Goal: Task Accomplishment & Management: Manage account settings

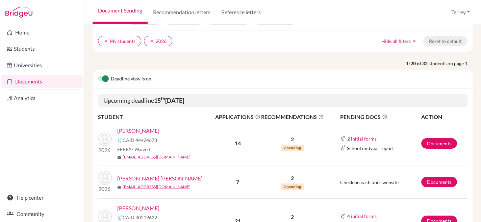
scroll to position [46, 0]
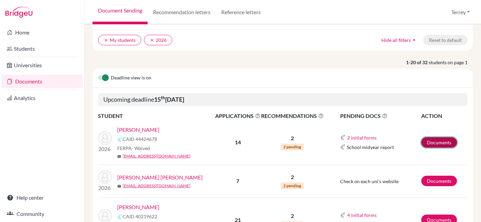
click at [433, 148] on link "Documents" at bounding box center [439, 142] width 36 height 10
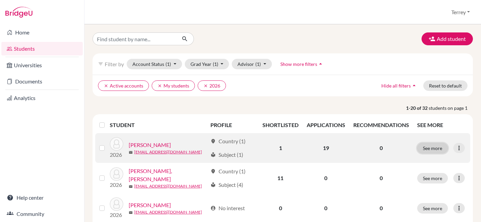
click at [432, 153] on button "See more" at bounding box center [432, 148] width 31 height 10
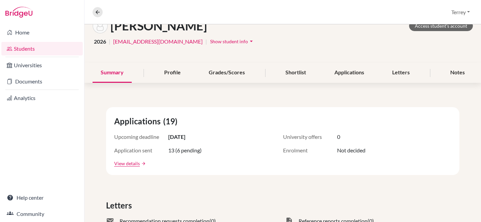
scroll to position [163, 0]
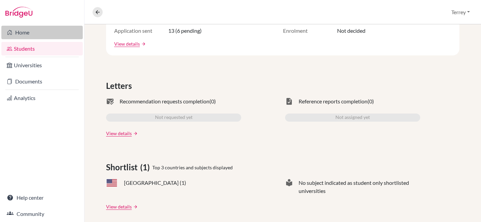
click at [21, 34] on link "Home" at bounding box center [41, 33] width 81 height 14
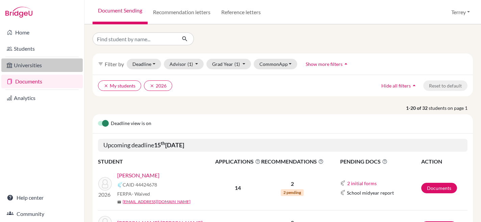
click at [30, 61] on link "Universities" at bounding box center [41, 65] width 81 height 14
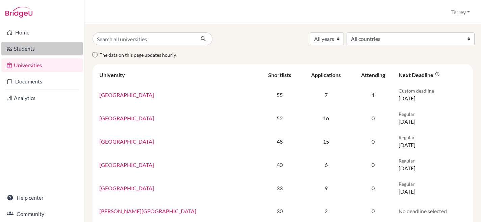
click at [32, 50] on link "Students" at bounding box center [41, 49] width 81 height 14
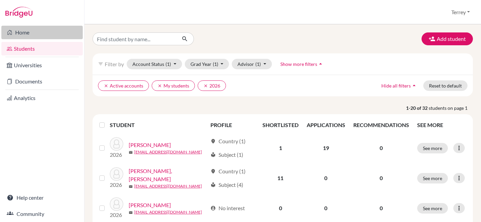
click at [31, 32] on link "Home" at bounding box center [41, 33] width 81 height 14
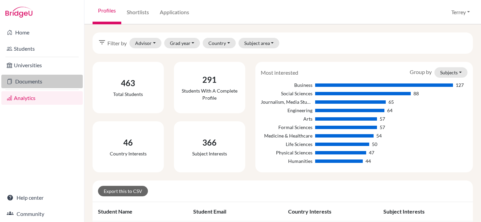
click at [34, 77] on link "Documents" at bounding box center [41, 82] width 81 height 14
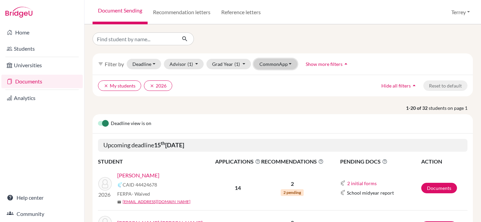
click at [287, 64] on button "CommonApp" at bounding box center [276, 64] width 44 height 10
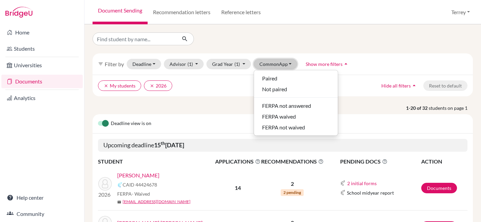
click at [287, 64] on button "CommonApp" at bounding box center [276, 64] width 44 height 10
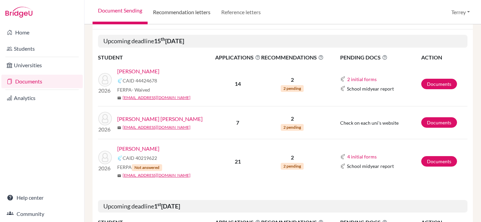
scroll to position [106, 0]
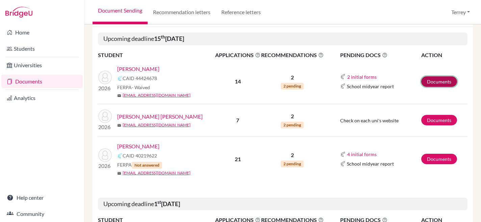
click at [439, 87] on link "Documents" at bounding box center [439, 81] width 36 height 10
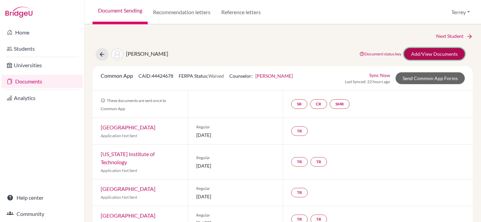
click at [439, 53] on link "Add/View Documents" at bounding box center [434, 54] width 61 height 12
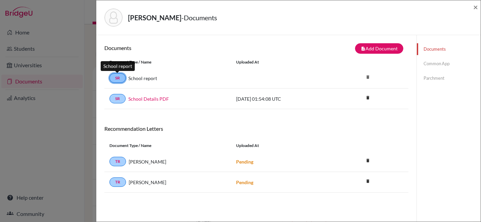
click at [118, 80] on link "SR" at bounding box center [117, 77] width 16 height 9
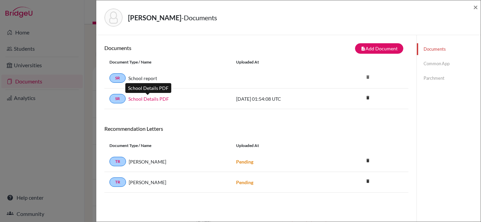
click at [141, 97] on link "School Details PDF" at bounding box center [148, 98] width 41 height 7
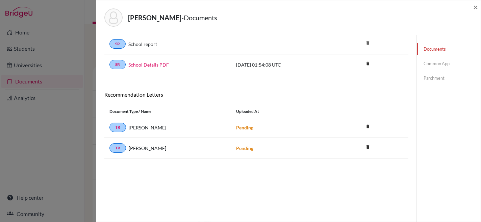
scroll to position [35, 0]
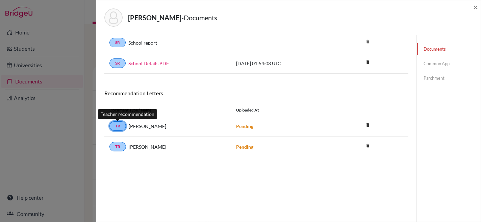
click at [122, 128] on link "TR" at bounding box center [117, 125] width 17 height 9
click at [118, 127] on link "TR" at bounding box center [117, 125] width 17 height 9
drag, startPoint x: 124, startPoint y: 128, endPoint x: 116, endPoint y: 126, distance: 7.5
click at [116, 126] on link "TR" at bounding box center [117, 125] width 17 height 9
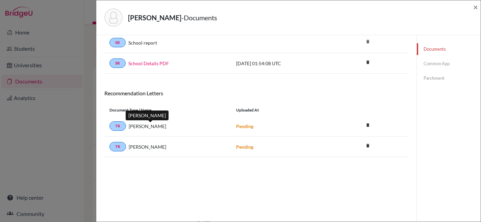
click at [161, 127] on span "Alexandre Raymundo" at bounding box center [147, 126] width 37 height 7
click at [236, 127] on strong "Pending" at bounding box center [244, 126] width 17 height 6
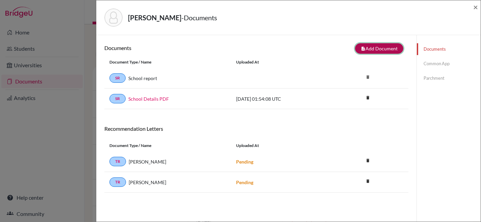
click at [367, 50] on button "note_add Add Document" at bounding box center [379, 48] width 48 height 10
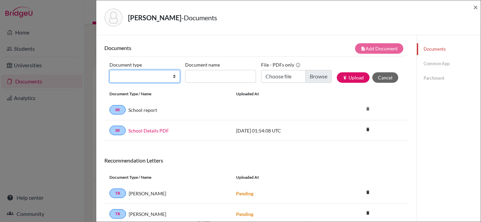
click at [172, 75] on select "Change explanation for Common App reports Counselor recommendation Internationa…" at bounding box center [144, 76] width 71 height 13
select select "1"
click at [109, 70] on select "Change explanation for Common App reports Counselor recommendation Internationa…" at bounding box center [144, 76] width 71 height 13
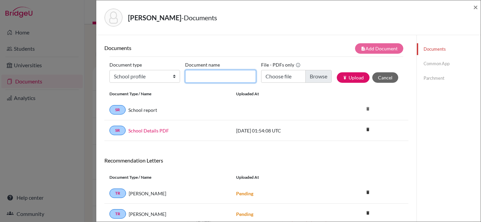
click at [243, 75] on input "Document name" at bounding box center [220, 76] width 71 height 13
type input "MKIS School Profile 25-26"
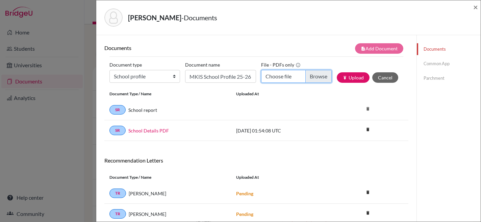
scroll to position [0, 0]
click at [310, 75] on input "Choose file" at bounding box center [296, 76] width 71 height 13
type input "C:\fakepath\M'KIS High School Profile 2025-2026.pdf"
click at [352, 76] on button "publish Upload" at bounding box center [353, 77] width 33 height 10
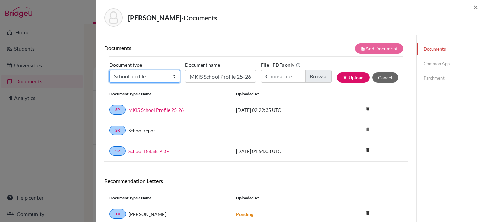
click at [173, 76] on select "Change explanation for Common App reports Counselor recommendation Internationa…" at bounding box center [144, 76] width 71 height 13
select select "2"
click at [109, 70] on select "Change explanation for Common App reports Counselor recommendation Internationa…" at bounding box center [144, 76] width 71 height 13
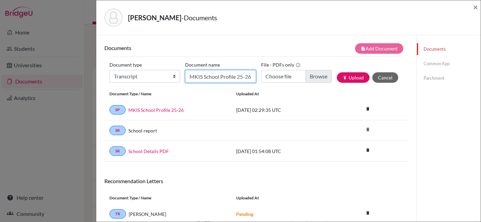
click at [218, 74] on input "MKIS School Profile 25-26" at bounding box center [220, 76] width 71 height 13
type input "Initial HS Transcript"
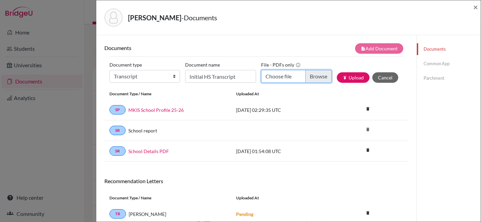
click at [320, 80] on input "Choose file" at bounding box center [296, 76] width 71 height 13
type input "C:\fakepath\HS Transcript - Nick Sen Chua.pdf"
click at [353, 75] on button "publish Upload" at bounding box center [353, 77] width 33 height 10
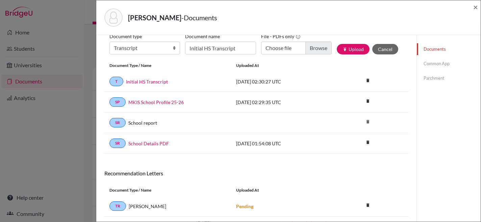
scroll to position [68, 0]
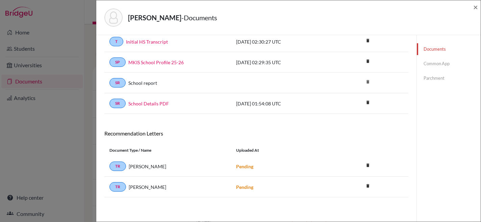
click at [432, 66] on link "Common App" at bounding box center [449, 64] width 64 height 12
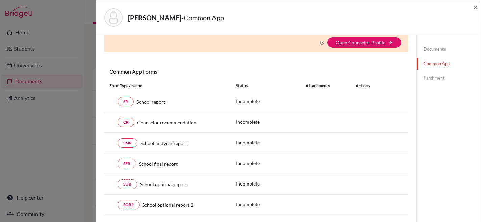
scroll to position [68, 0]
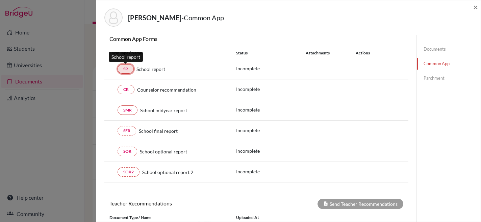
click at [122, 69] on link "SR" at bounding box center [126, 68] width 16 height 9
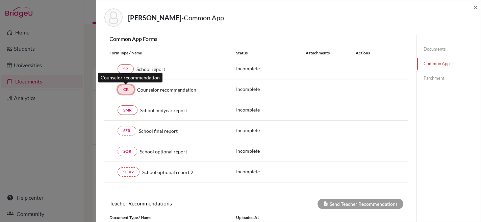
click at [127, 90] on link "CR" at bounding box center [126, 89] width 17 height 9
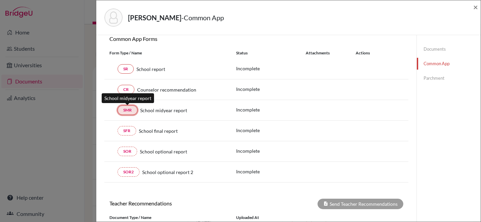
click at [130, 112] on link "SMR" at bounding box center [128, 109] width 20 height 9
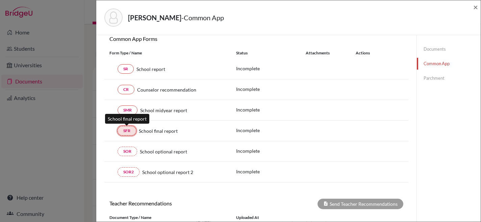
click at [131, 132] on link "SFR" at bounding box center [127, 130] width 19 height 9
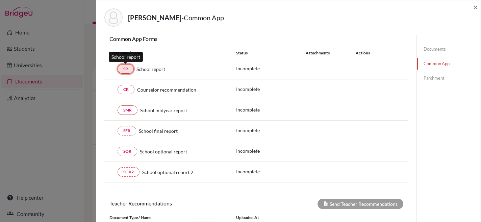
click at [122, 71] on link "SR" at bounding box center [126, 68] width 16 height 9
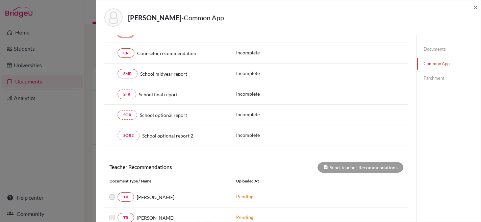
scroll to position [183, 0]
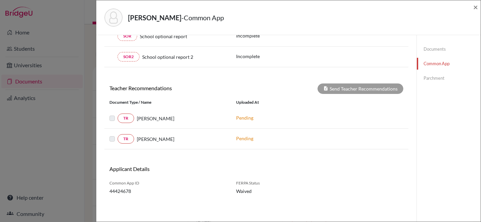
click at [118, 114] on label at bounding box center [118, 114] width 0 height 0
drag, startPoint x: 111, startPoint y: 118, endPoint x: 117, endPoint y: 118, distance: 5.4
click at [118, 114] on label at bounding box center [118, 114] width 0 height 0
click at [124, 119] on link "TR" at bounding box center [126, 117] width 17 height 9
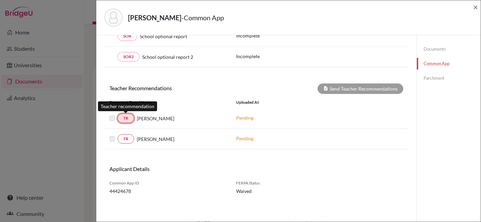
click at [124, 119] on link "TR" at bounding box center [126, 117] width 17 height 9
drag, startPoint x: 302, startPoint y: 64, endPoint x: 328, endPoint y: 45, distance: 31.9
click at [302, 63] on div "SOR2 School optional report 2 Incomplete" at bounding box center [256, 57] width 304 height 21
click at [432, 81] on link "Parchment" at bounding box center [449, 78] width 64 height 12
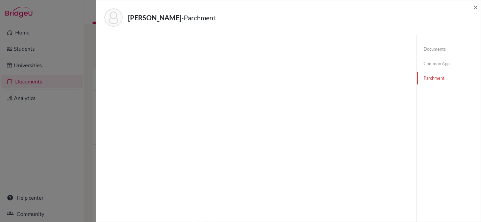
scroll to position [35, 0]
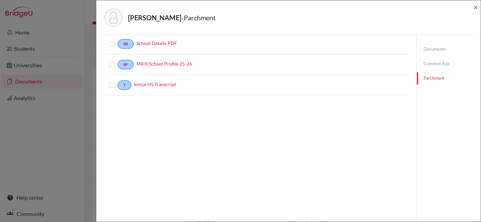
click at [118, 40] on label at bounding box center [118, 40] width 0 height 0
click at [0, 0] on input "checkbox" at bounding box center [0, 0] width 0 height 0
click at [118, 61] on label at bounding box center [118, 61] width 0 height 0
click at [0, 0] on input "checkbox" at bounding box center [0, 0] width 0 height 0
click at [118, 82] on label at bounding box center [118, 82] width 0 height 0
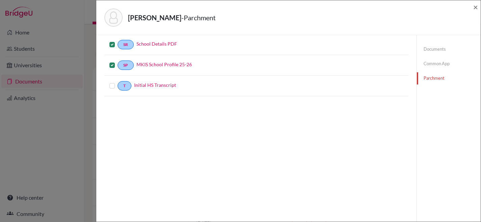
click at [0, 0] on input "checkbox" at bounding box center [0, 0] width 0 height 0
click at [348, 103] on div "Documents Continue Document Type / Name Status SR School Details PDF SP MKIS Sc…" at bounding box center [256, 111] width 304 height 206
click at [424, 62] on link "Common App" at bounding box center [449, 64] width 64 height 12
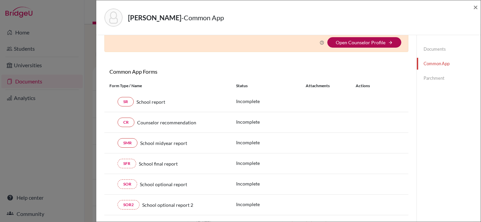
click at [368, 44] on link "Open Counselor Profile" at bounding box center [361, 43] width 50 height 6
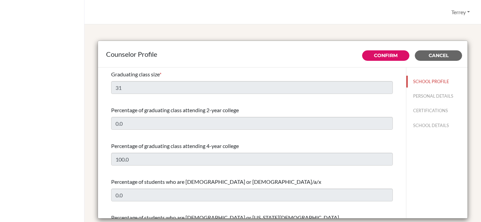
select select "1"
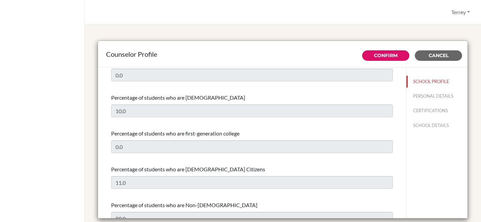
scroll to position [292, 0]
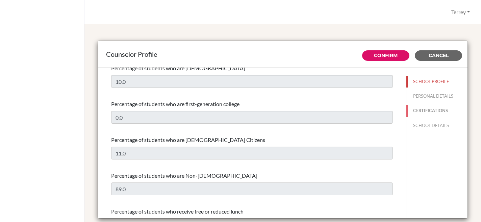
click at [415, 110] on button "CERTIFICATIONS" at bounding box center [436, 111] width 61 height 12
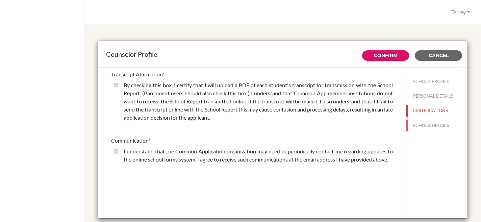
click at [420, 126] on button "SCHOOL DETAILS" at bounding box center [436, 126] width 61 height 12
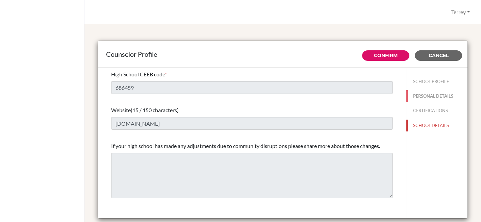
click at [418, 97] on button "PERSONAL DETAILS" at bounding box center [436, 96] width 61 height 12
type input "Terrey"
type input "Hoosain"
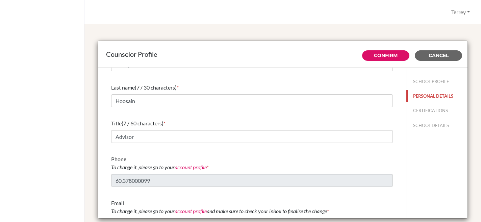
scroll to position [37, 0]
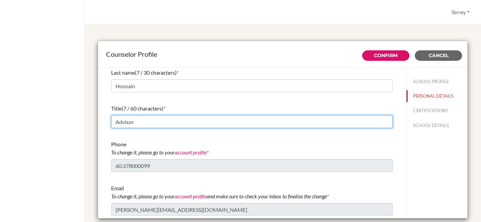
click at [287, 123] on input "Advisor" at bounding box center [252, 121] width 282 height 13
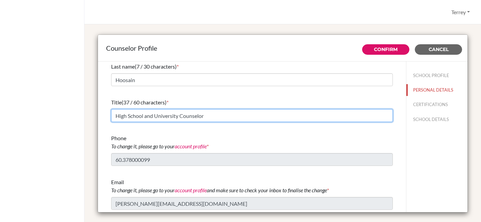
scroll to position [0, 0]
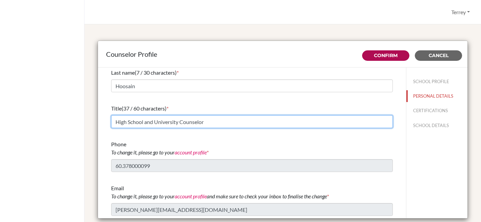
type input "High School and University Counselor"
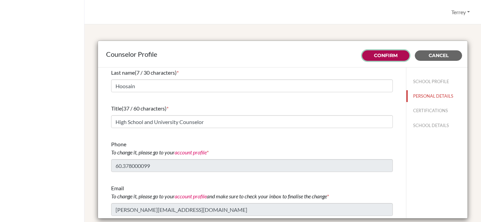
click at [389, 56] on link "Confirm" at bounding box center [386, 55] width 24 height 6
type input "31"
type input "0.0"
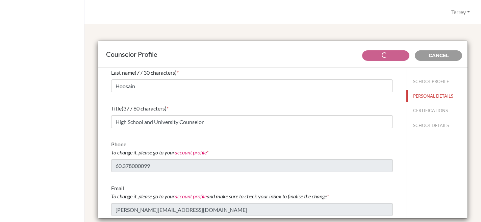
type input "100.0"
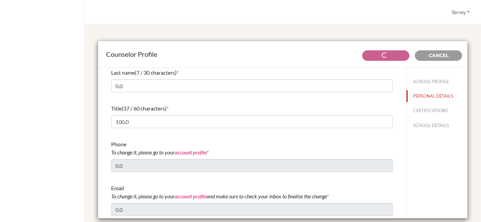
select select "1"
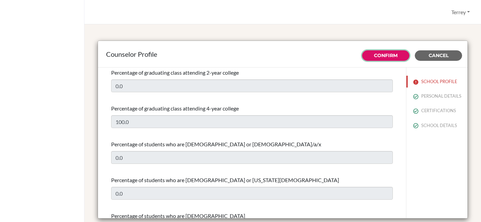
click at [376, 57] on link "Confirm" at bounding box center [386, 55] width 24 height 6
click at [372, 28] on div "Counselor Profile Confirm Cancel Graduating class size * 31 Percentage of gradu…" at bounding box center [282, 123] width 396 height 198
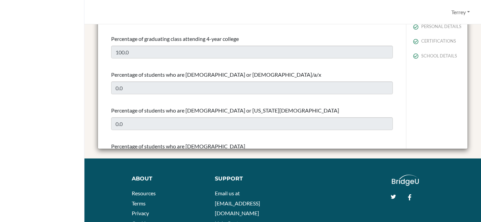
scroll to position [118, 0]
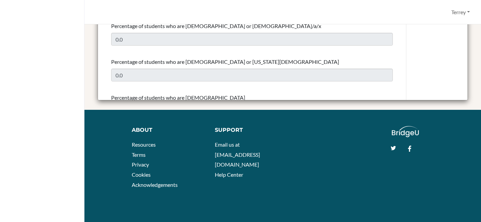
click at [310, 122] on footer "About Resources Terms Privacy Cookies Acknowledgements Support Email us at hi@b…" at bounding box center [282, 166] width 396 height 112
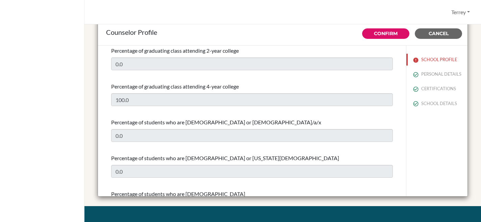
scroll to position [0, 0]
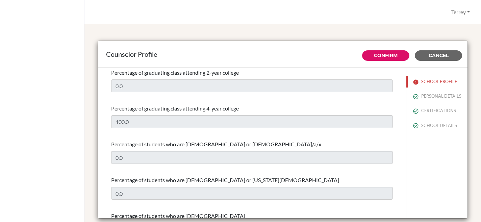
click at [95, 29] on div "Counselor Profile Confirm Cancel Graduating class size * 31 Percentage of gradu…" at bounding box center [282, 123] width 396 height 198
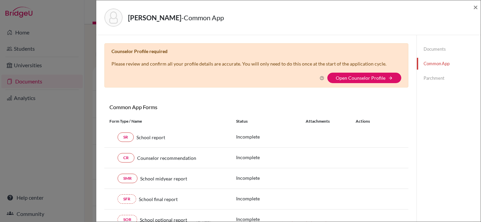
click at [112, 136] on div "SR School report" at bounding box center [167, 136] width 116 height 9
click at [130, 137] on link "SR" at bounding box center [126, 136] width 16 height 9
click at [429, 48] on link "Documents" at bounding box center [449, 49] width 64 height 12
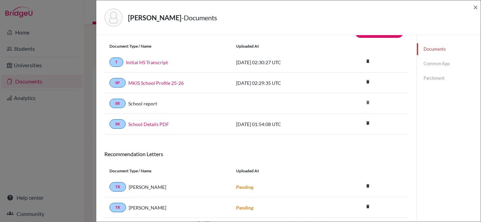
scroll to position [36, 0]
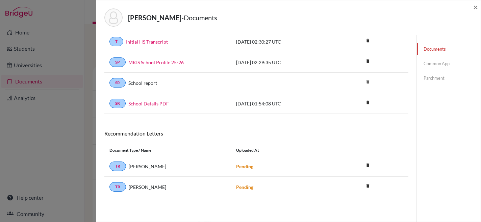
click at [82, 67] on div "Chua, Nick Sen - Documents × Documents note_add Add Document Document type Chan…" at bounding box center [240, 111] width 481 height 222
click at [475, 7] on span "×" at bounding box center [475, 7] width 5 height 10
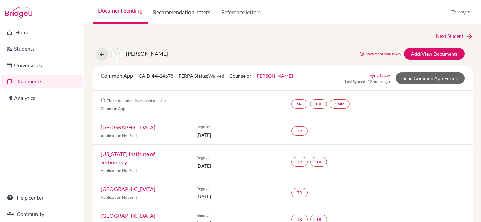
click at [195, 11] on link "Recommendation letters" at bounding box center [182, 12] width 68 height 24
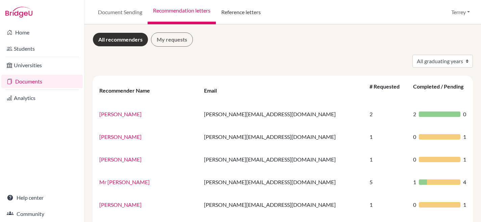
click at [245, 10] on link "Reference letters" at bounding box center [241, 12] width 50 height 24
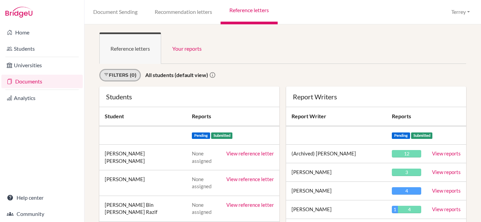
click at [129, 74] on link "Filters (0)" at bounding box center [120, 75] width 42 height 12
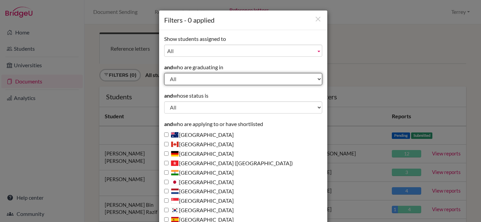
click at [209, 77] on select "All 2028 2027 2026 2025 2024 2023 2022 2021 2020 2019 1999" at bounding box center [243, 79] width 158 height 12
select select "2026"
click at [164, 73] on select "All 2028 2027 2026 2025 2024 2023 2022 2021 2020 2019 1999" at bounding box center [243, 79] width 158 height 12
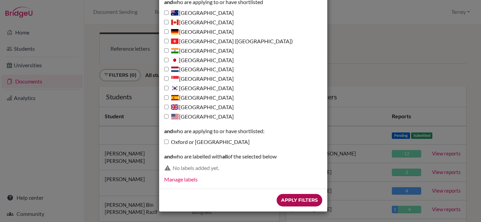
click at [290, 201] on input "Apply Filters" at bounding box center [300, 200] width 46 height 12
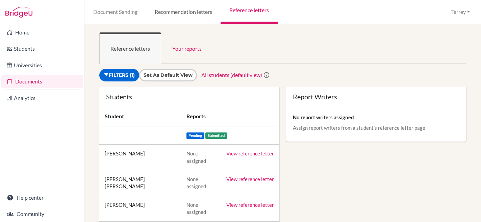
click at [164, 10] on link "Recommendation letters" at bounding box center [183, 12] width 75 height 24
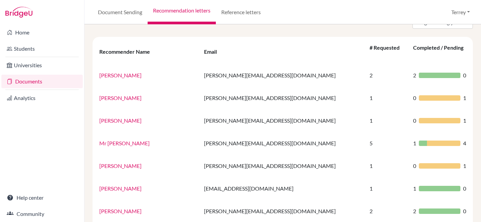
scroll to position [27, 0]
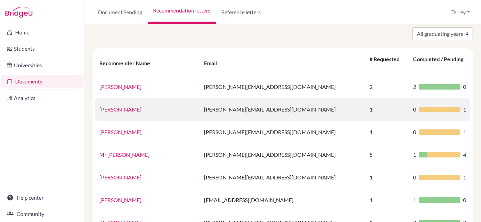
click at [120, 106] on link "[PERSON_NAME]" at bounding box center [120, 109] width 42 height 6
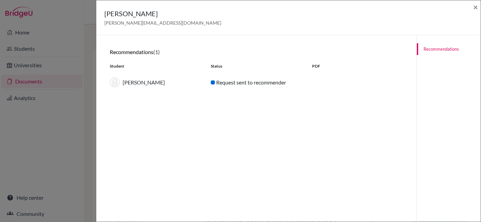
click at [84, 31] on div "[PERSON_NAME] [PERSON_NAME][EMAIL_ADDRESS][DOMAIN_NAME] × Recommendations (1) S…" at bounding box center [240, 111] width 481 height 222
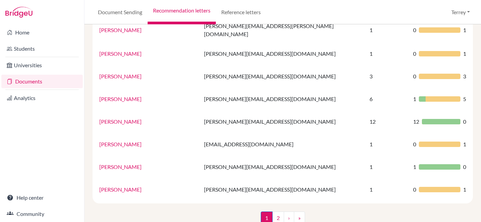
scroll to position [475, 0]
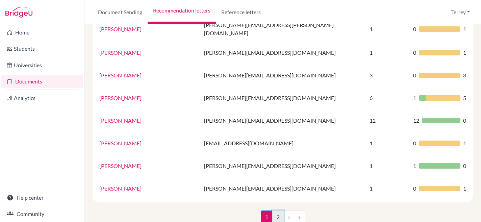
click at [272, 210] on link "2" at bounding box center [278, 216] width 12 height 13
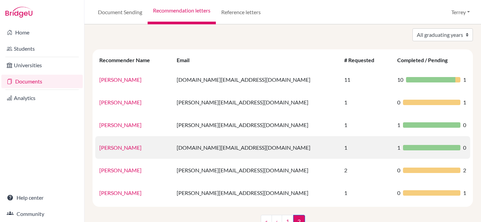
scroll to position [46, 0]
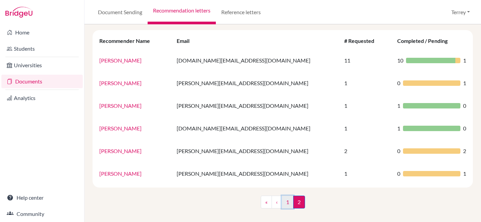
click at [283, 203] on link "1" at bounding box center [288, 201] width 12 height 13
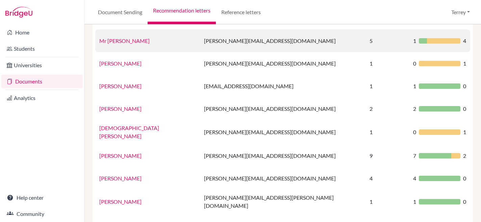
scroll to position [170, 0]
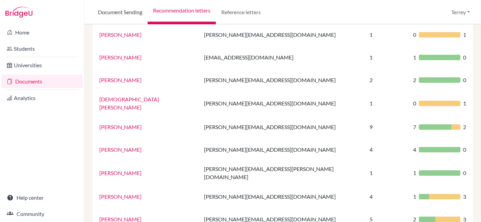
click at [121, 5] on link "Document Sending" at bounding box center [120, 12] width 55 height 24
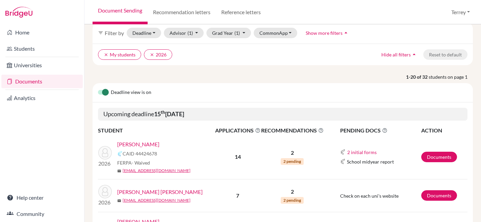
scroll to position [53, 0]
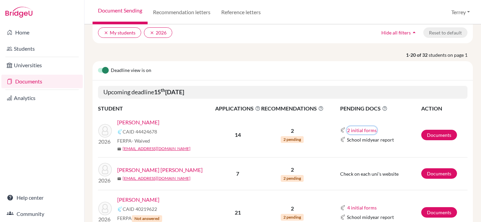
click at [361, 134] on button "2 initial forms" at bounding box center [362, 130] width 30 height 8
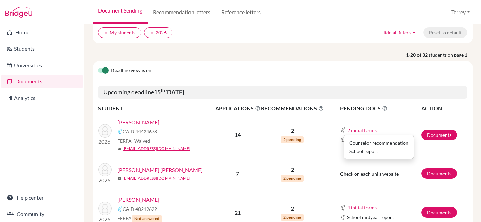
click at [394, 134] on div "2 initial forms Counselor recommendation School report" at bounding box center [380, 130] width 81 height 8
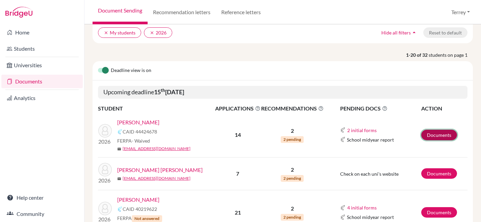
click at [422, 140] on link "Documents" at bounding box center [439, 135] width 36 height 10
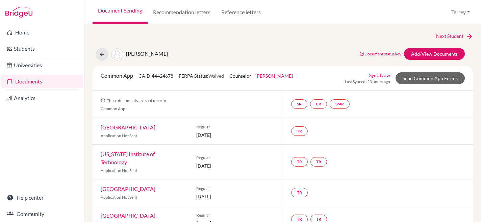
click at [374, 74] on link "Sync Now" at bounding box center [379, 75] width 21 height 7
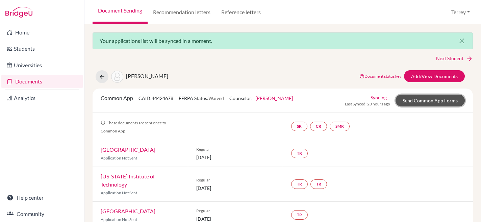
click at [416, 103] on link "Send Common App Forms" at bounding box center [429, 101] width 69 height 12
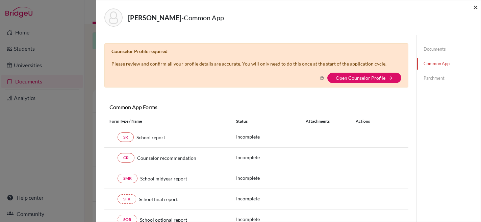
click at [476, 7] on span "×" at bounding box center [475, 7] width 5 height 10
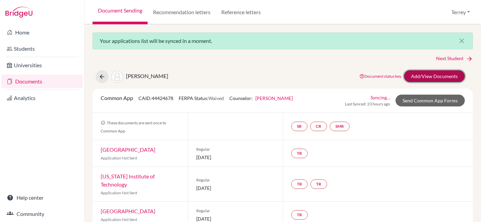
click at [434, 75] on link "Add/View Documents" at bounding box center [434, 76] width 61 height 12
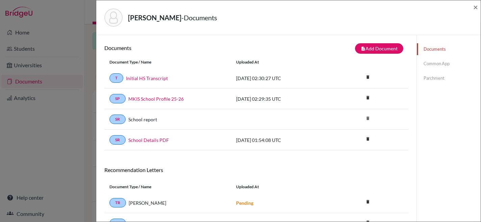
scroll to position [36, 0]
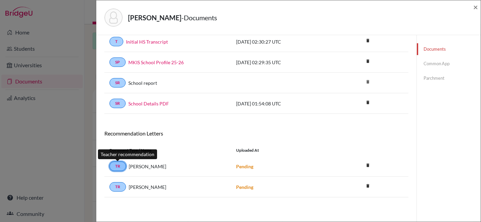
click at [118, 165] on link "TR" at bounding box center [117, 165] width 17 height 9
click at [243, 167] on strong "Pending" at bounding box center [244, 166] width 17 height 6
click at [246, 148] on div "Uploaded at" at bounding box center [281, 150] width 101 height 6
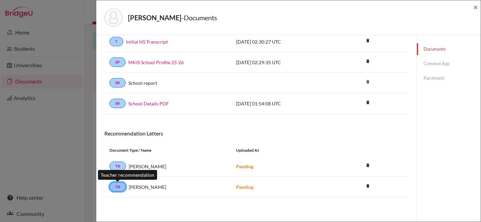
click at [117, 187] on link "TR" at bounding box center [117, 186] width 17 height 9
click at [118, 187] on link "TR" at bounding box center [117, 186] width 17 height 9
click at [118, 186] on link "TR" at bounding box center [117, 186] width 17 height 9
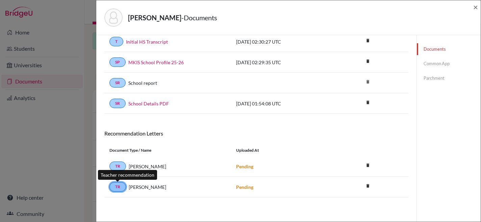
click at [118, 186] on link "TR" at bounding box center [117, 186] width 17 height 9
drag, startPoint x: 118, startPoint y: 186, endPoint x: 124, endPoint y: 184, distance: 6.1
click at [118, 187] on link "TR" at bounding box center [117, 186] width 17 height 9
click at [183, 172] on div "TR Alexandre Raymundo Pending delete Delete this document? Cancel Delete" at bounding box center [256, 166] width 304 height 21
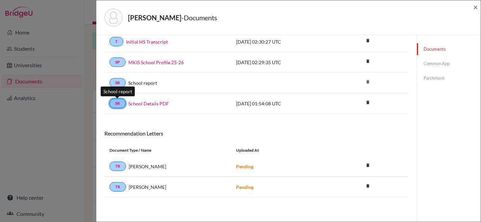
click at [119, 103] on link "SR" at bounding box center [117, 103] width 16 height 9
drag, startPoint x: 209, startPoint y: 139, endPoint x: 195, endPoint y: 145, distance: 14.8
click at [208, 140] on div "Recommendation Letters" at bounding box center [256, 136] width 314 height 12
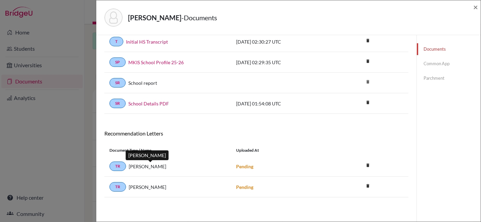
click at [158, 167] on span "Alexandre Raymundo" at bounding box center [147, 166] width 37 height 7
drag, startPoint x: 201, startPoint y: 133, endPoint x: 200, endPoint y: 126, distance: 6.8
click at [201, 132] on h6 "Recommendation Letters" at bounding box center [256, 133] width 304 height 6
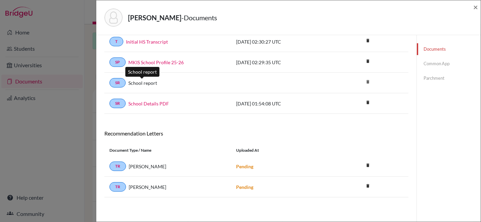
drag, startPoint x: 147, startPoint y: 80, endPoint x: 131, endPoint y: 86, distance: 17.1
click at [147, 81] on link "School report" at bounding box center [142, 82] width 29 height 7
click at [121, 85] on link "SR" at bounding box center [117, 82] width 16 height 9
click at [437, 65] on link "Common App" at bounding box center [449, 64] width 64 height 12
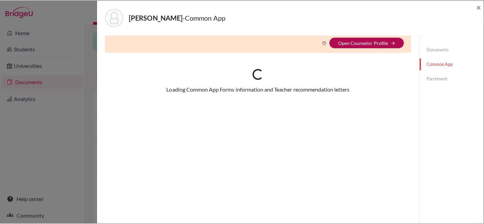
scroll to position [36, 0]
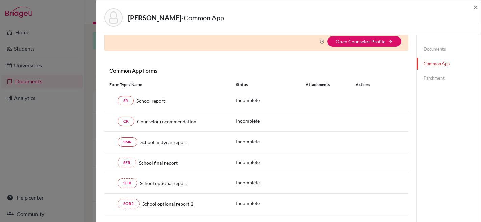
click at [71, 49] on div "Chua, Nick Sen - Common App × × Counselor Profile required Please review and co…" at bounding box center [240, 111] width 481 height 222
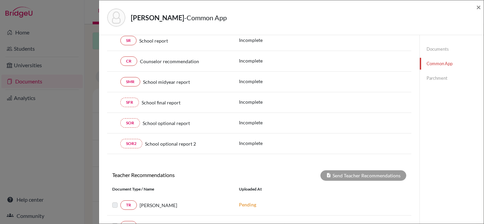
scroll to position [41, 0]
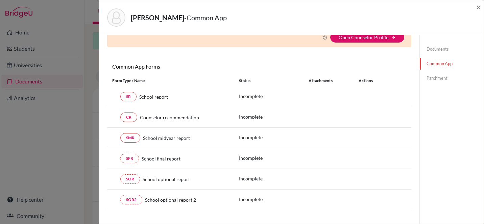
click at [117, 97] on div "SR School report" at bounding box center [170, 96] width 116 height 9
click at [429, 77] on link "Parchment" at bounding box center [451, 78] width 64 height 12
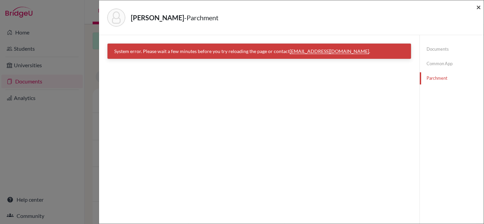
click at [478, 7] on span "×" at bounding box center [478, 7] width 5 height 10
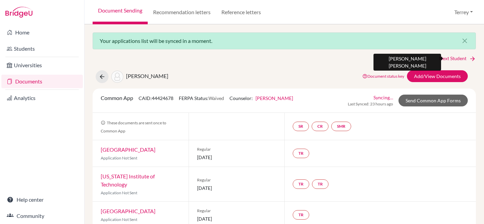
click at [469, 58] on icon at bounding box center [472, 58] width 7 height 7
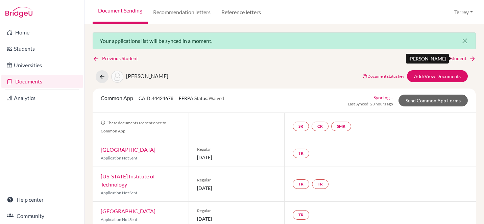
click at [449, 57] on link "Next Student" at bounding box center [457, 58] width 37 height 7
click at [460, 41] on icon "close" at bounding box center [464, 41] width 8 height 8
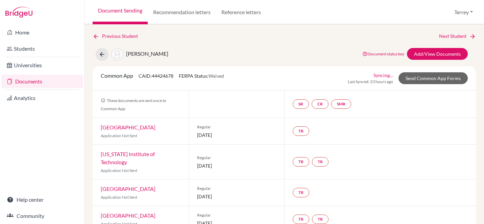
click at [30, 82] on link "Documents" at bounding box center [41, 82] width 81 height 14
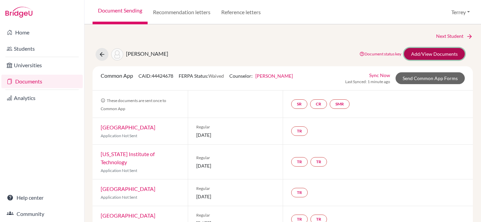
click at [427, 55] on link "Add/View Documents" at bounding box center [434, 54] width 61 height 12
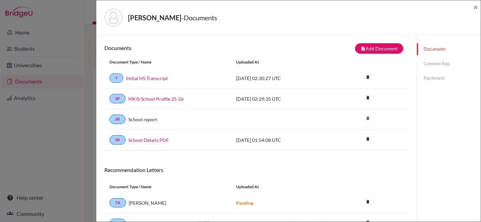
click at [107, 76] on div "T Initial HS Transcript" at bounding box center [167, 77] width 127 height 9
click at [105, 78] on div "T Initial HS Transcript" at bounding box center [167, 77] width 127 height 9
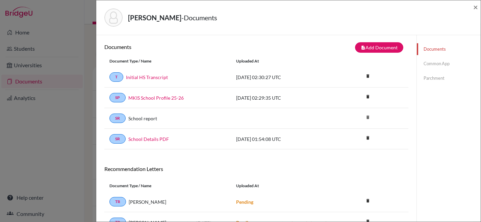
scroll to position [1, 0]
click at [433, 77] on link "Parchment" at bounding box center [449, 78] width 64 height 12
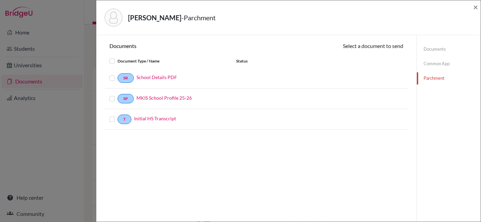
click at [118, 74] on label at bounding box center [118, 74] width 0 height 0
click at [0, 0] on input "checkbox" at bounding box center [0, 0] width 0 height 0
click at [118, 95] on label at bounding box center [118, 95] width 0 height 0
click at [0, 0] on input "checkbox" at bounding box center [0, 0] width 0 height 0
click at [118, 116] on label at bounding box center [118, 116] width 0 height 0
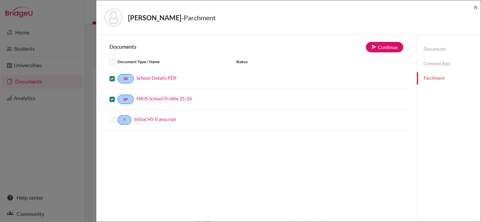
click at [0, 0] on input "checkbox" at bounding box center [0, 0] width 0 height 0
click at [386, 48] on button "Continue" at bounding box center [384, 47] width 37 height 10
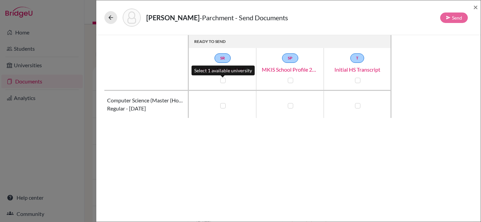
drag, startPoint x: 224, startPoint y: 81, endPoint x: 233, endPoint y: 82, distance: 9.2
click at [225, 81] on label at bounding box center [222, 80] width 5 height 5
click at [224, 81] on input "checkbox" at bounding box center [220, 79] width 5 height 7
checkbox input "true"
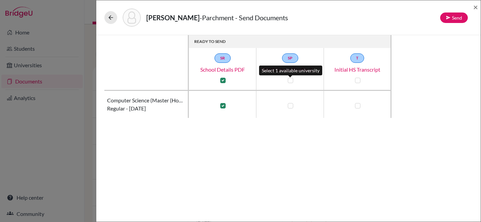
click at [291, 81] on label at bounding box center [290, 80] width 5 height 5
click at [291, 81] on input "checkbox" at bounding box center [288, 79] width 5 height 7
checkbox input "true"
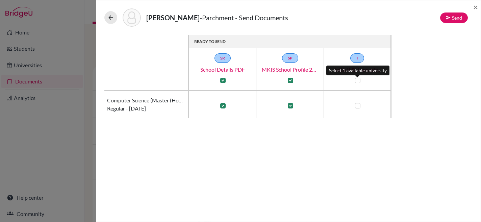
click at [357, 82] on label at bounding box center [357, 80] width 5 height 5
click at [357, 82] on input "checkbox" at bounding box center [355, 79] width 5 height 7
checkbox input "true"
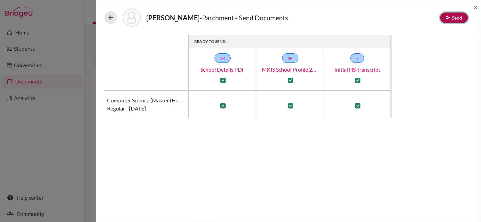
click at [457, 17] on button "Send" at bounding box center [454, 17] width 28 height 10
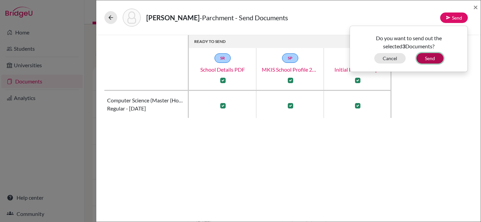
click at [428, 58] on button "Send" at bounding box center [429, 58] width 27 height 10
checkbox input "false"
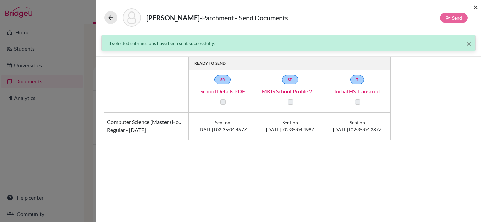
click at [474, 8] on span "×" at bounding box center [475, 7] width 5 height 10
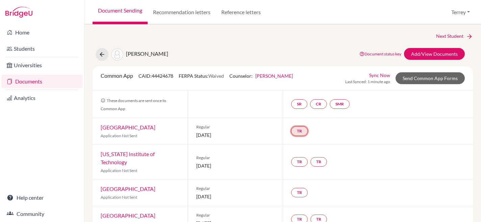
click at [297, 132] on link "TR" at bounding box center [299, 130] width 17 height 9
click at [297, 103] on h3 "Teacher recommendation" at bounding box center [298, 105] width 67 height 12
click at [324, 139] on div "TR Teacher recommendation Incomplete" at bounding box center [378, 131] width 190 height 26
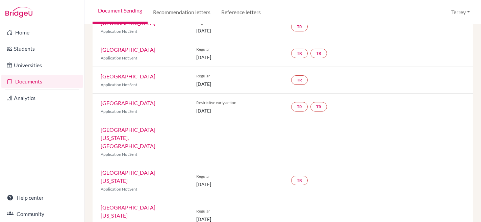
scroll to position [173, 0]
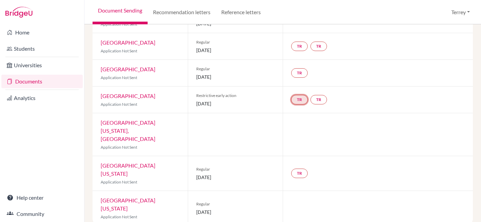
click at [301, 100] on link "TR" at bounding box center [299, 99] width 17 height 9
click at [317, 73] on h3 "Teacher recommendation" at bounding box center [298, 74] width 67 height 12
click at [30, 80] on link "Documents" at bounding box center [41, 82] width 81 height 14
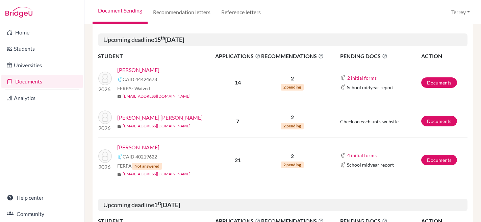
scroll to position [109, 0]
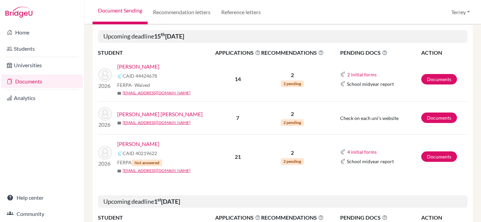
click at [288, 87] on span "2 pending" at bounding box center [292, 83] width 23 height 7
click at [290, 126] on span "2 pending" at bounding box center [292, 122] width 23 height 7
click at [426, 123] on link "Documents" at bounding box center [439, 117] width 36 height 10
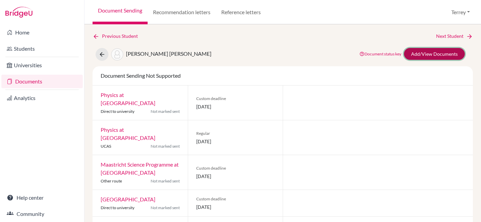
click at [432, 53] on link "Add/View Documents" at bounding box center [434, 54] width 61 height 12
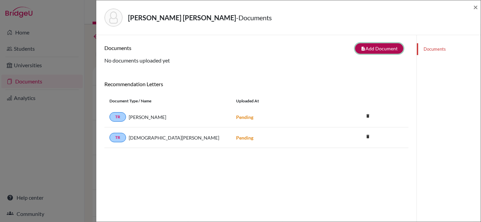
click at [376, 45] on button "note_add Add Document" at bounding box center [379, 48] width 48 height 10
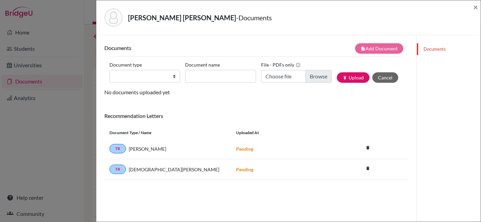
click at [84, 68] on div "[PERSON_NAME] [PERSON_NAME] - Documents × Documents note_add Add Document Docum…" at bounding box center [240, 111] width 481 height 222
click at [473, 6] on span "×" at bounding box center [475, 7] width 5 height 10
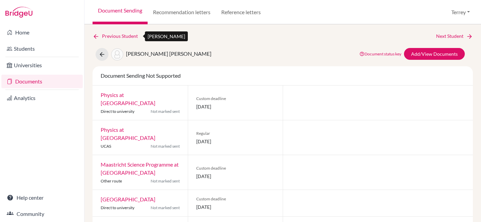
click at [95, 36] on icon at bounding box center [96, 36] width 7 height 7
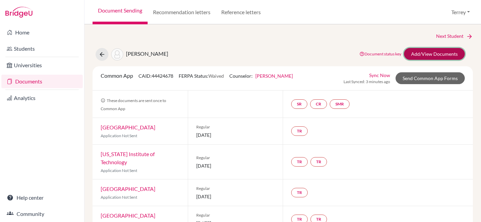
click at [435, 53] on link "Add/View Documents" at bounding box center [434, 54] width 61 height 12
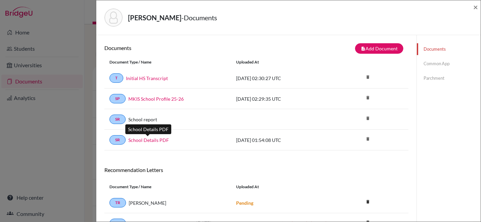
click at [148, 139] on link "School Details PDF" at bounding box center [148, 139] width 41 height 7
click at [473, 8] on span "×" at bounding box center [475, 7] width 5 height 10
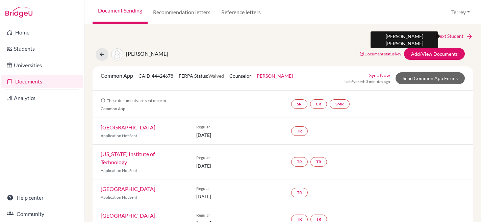
click at [447, 36] on link "Next Student" at bounding box center [454, 35] width 37 height 7
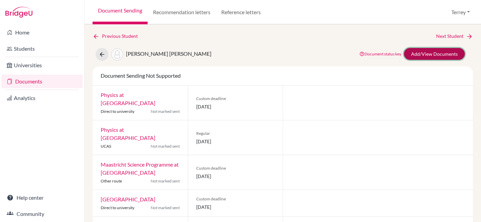
click at [419, 54] on link "Add/View Documents" at bounding box center [434, 54] width 61 height 12
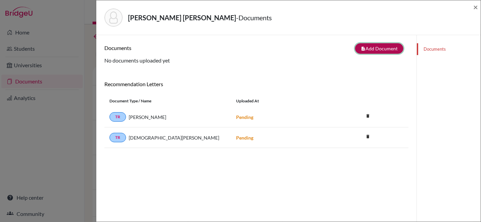
click at [370, 49] on button "note_add Add Document" at bounding box center [379, 48] width 48 height 10
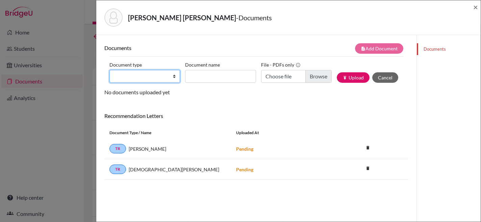
click at [173, 76] on select "Change explanation for Common App reports Counselor recommendation Internationa…" at bounding box center [144, 76] width 71 height 13
select select "1"
click at [109, 70] on select "Change explanation for Common App reports Counselor recommendation Internationa…" at bounding box center [144, 76] width 71 height 13
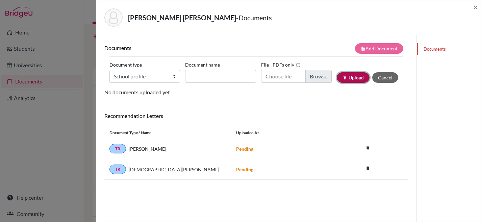
click at [351, 79] on button "publish Upload" at bounding box center [353, 77] width 33 height 10
click at [227, 77] on input "Document name" at bounding box center [220, 76] width 71 height 13
type input "MKIS School Profile 25-26"
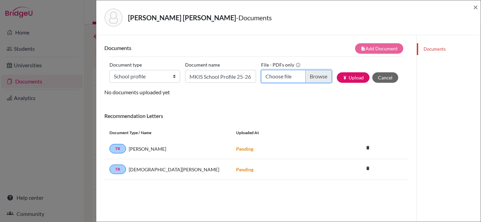
click at [317, 77] on input "Choose file" at bounding box center [296, 76] width 71 height 13
type input "C:\fakepath\M'KIS High School Profile 2025-2026.pdf"
click at [345, 78] on button "publish Upload" at bounding box center [353, 77] width 33 height 10
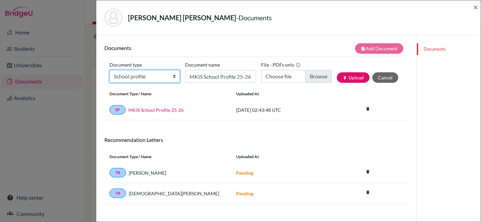
click at [175, 75] on select "Change explanation for Common App reports Counselor recommendation Internationa…" at bounding box center [144, 76] width 71 height 13
select select "44"
click at [109, 70] on select "Change explanation for Common App reports Counselor recommendation Internationa…" at bounding box center [144, 76] width 71 height 13
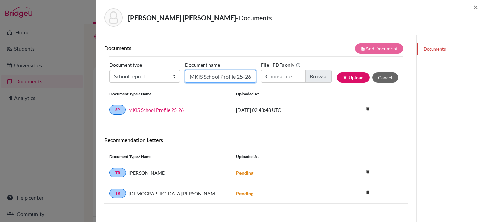
click at [194, 79] on input "MKIS School Profile 25-26" at bounding box center [220, 76] width 71 height 13
click at [216, 75] on input "MKIS School Profile 25-26" at bounding box center [220, 76] width 71 height 13
type input "MKIS School Report"
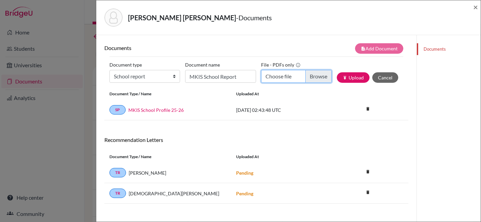
click at [316, 76] on input "Choose file" at bounding box center [296, 76] width 71 height 13
type input "C:\fakepath\School Report .pdf"
click at [344, 79] on button "publish Upload" at bounding box center [353, 77] width 33 height 10
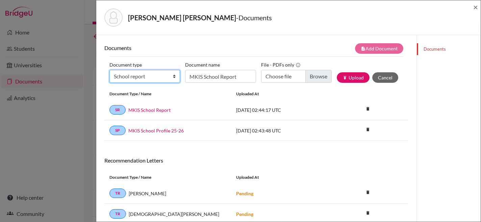
click at [175, 78] on select "Change explanation for Common App reports Counselor recommendation Internationa…" at bounding box center [144, 76] width 71 height 13
select select "2"
click at [109, 70] on select "Change explanation for Common App reports Counselor recommendation Internationa…" at bounding box center [144, 76] width 71 height 13
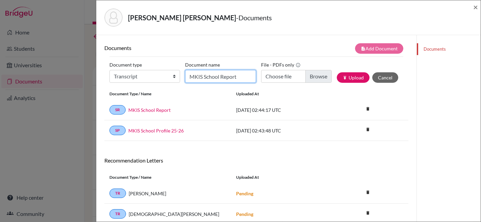
click at [214, 77] on input "MKIS School Report" at bounding box center [220, 76] width 71 height 13
type input "Initial Transcript"
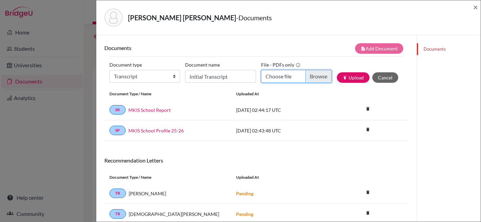
click at [314, 78] on input "Choose file" at bounding box center [296, 76] width 71 height 13
type input "C:\fakepath\HS Transcript - Adriana Perez Garrido.pdf"
click at [349, 79] on button "publish Upload" at bounding box center [353, 77] width 33 height 10
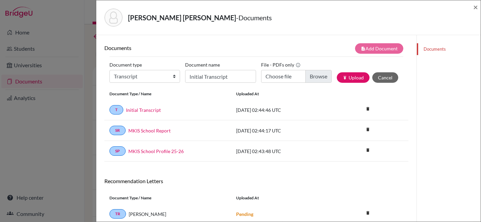
click at [434, 49] on link "Documents" at bounding box center [449, 49] width 64 height 12
click at [156, 75] on select "Change explanation for Common App reports Counselor recommendation Internationa…" at bounding box center [144, 76] width 71 height 13
click at [475, 8] on span "×" at bounding box center [475, 7] width 5 height 10
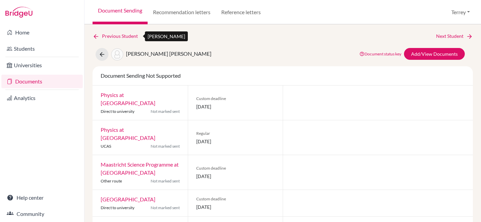
click at [109, 37] on link "Previous Student" at bounding box center [118, 35] width 51 height 7
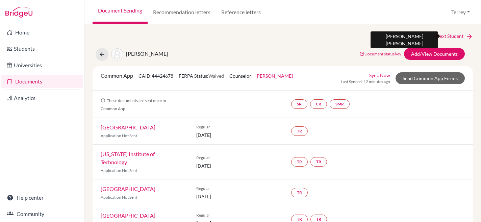
click at [443, 33] on link "Next Student" at bounding box center [454, 35] width 37 height 7
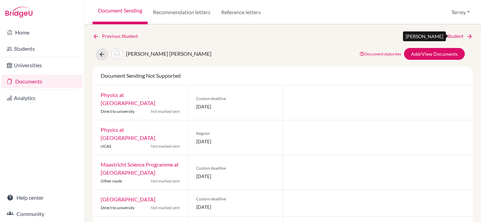
click at [442, 35] on link "Next Student" at bounding box center [454, 35] width 37 height 7
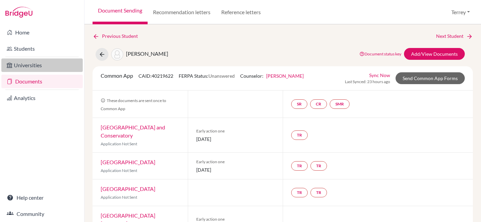
click at [36, 68] on link "Universities" at bounding box center [41, 65] width 81 height 14
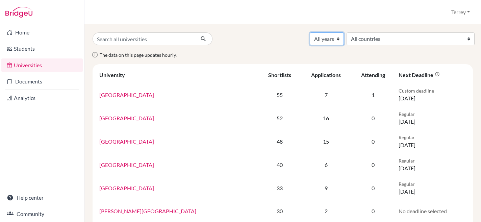
click at [344, 40] on select "All years 2028 2027 2026 2025 2024 2023 2022 2021 2020 2019 1999" at bounding box center [327, 38] width 34 height 13
select select "2026"
click at [344, 32] on select "All years 2028 2027 2026 2025 2024 2023 2022 2021 2020 2019 1999" at bounding box center [327, 38] width 34 height 13
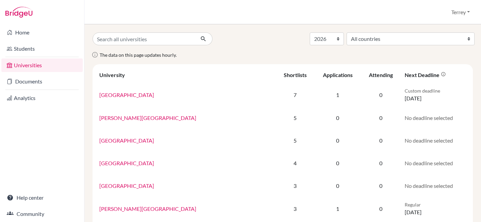
select select "2026"
click at [456, 38] on select "All countries [GEOGRAPHIC_DATA] [GEOGRAPHIC_DATA] [GEOGRAPHIC_DATA] [GEOGRAPHIC…" at bounding box center [410, 38] width 128 height 13
click at [28, 29] on link "Home" at bounding box center [41, 33] width 81 height 14
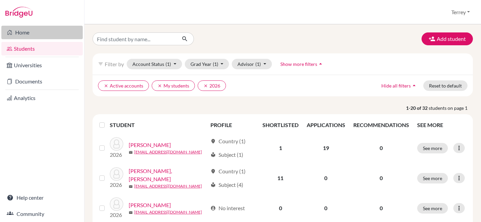
click at [34, 35] on link "Home" at bounding box center [41, 33] width 81 height 14
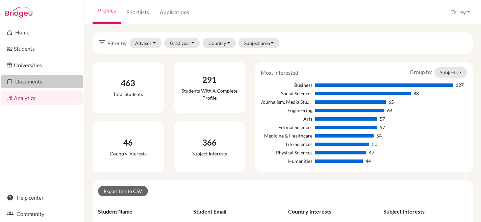
click at [41, 81] on link "Documents" at bounding box center [41, 82] width 81 height 14
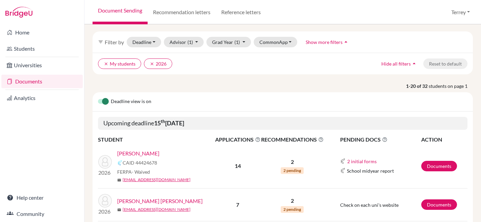
scroll to position [106, 0]
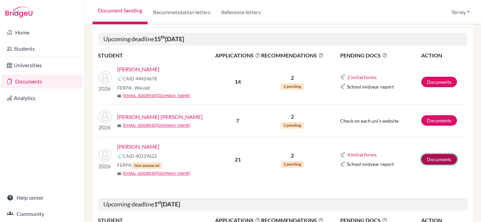
click at [439, 164] on link "Documents" at bounding box center [439, 159] width 36 height 10
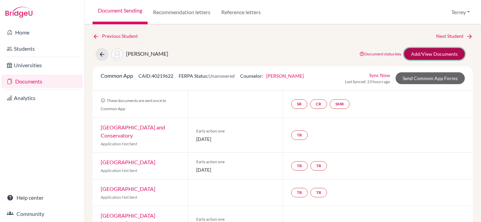
click at [424, 55] on link "Add/View Documents" at bounding box center [434, 54] width 61 height 12
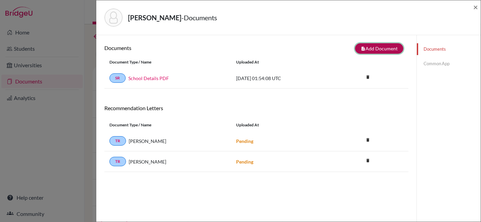
click at [379, 49] on button "note_add Add Document" at bounding box center [379, 48] width 48 height 10
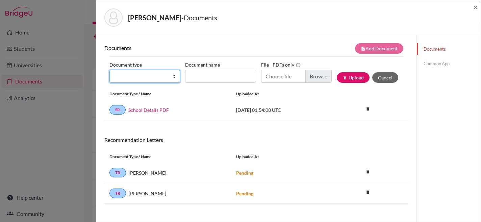
click at [172, 79] on select "Change explanation for Common App reports Counselor recommendation Internationa…" at bounding box center [144, 76] width 71 height 13
select select "1"
click at [109, 70] on select "Change explanation for Common App reports Counselor recommendation Internationa…" at bounding box center [144, 76] width 71 height 13
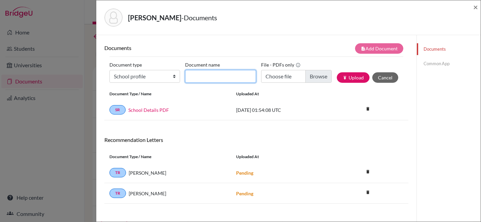
click at [220, 79] on input "Document name" at bounding box center [220, 76] width 71 height 13
type input "MKIS School Profile 25-26"
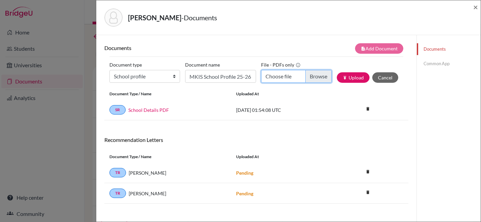
click at [311, 77] on input "Choose file" at bounding box center [296, 76] width 71 height 13
type input "C:\fakepath\M'KIS High School Profile 2025-2026.pdf"
click at [357, 79] on button "publish Upload" at bounding box center [353, 77] width 33 height 10
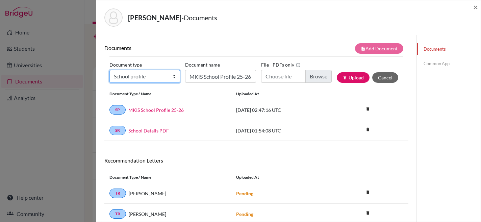
click at [170, 73] on select "Change explanation for Common App reports Counselor recommendation Internationa…" at bounding box center [144, 76] width 71 height 13
select select "2"
click at [109, 70] on select "Change explanation for Common App reports Counselor recommendation Internationa…" at bounding box center [144, 76] width 71 height 13
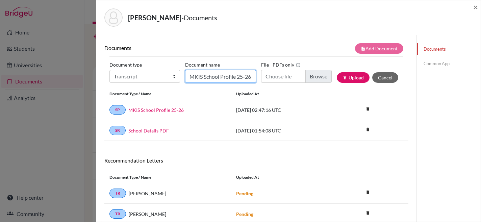
click at [206, 78] on input "MKIS School Profile 25-26" at bounding box center [220, 76] width 71 height 13
type input "Initial Transcript"
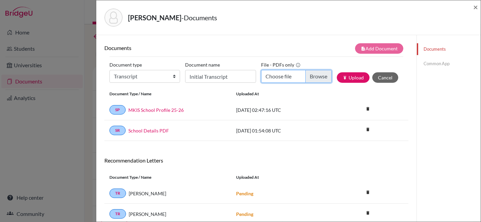
click at [308, 74] on input "Choose file" at bounding box center [296, 76] width 71 height 13
type input "C:\fakepath\HS Transcript - Fei Xia.pdf"
click at [355, 77] on button "publish Upload" at bounding box center [353, 77] width 33 height 10
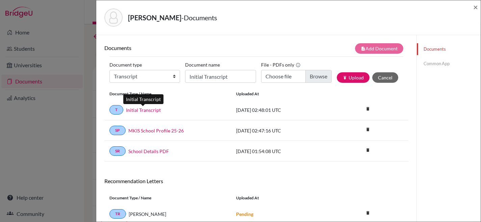
click at [147, 111] on link "Initial Transcript" at bounding box center [143, 109] width 35 height 7
click at [427, 64] on link "Common App" at bounding box center [449, 64] width 64 height 12
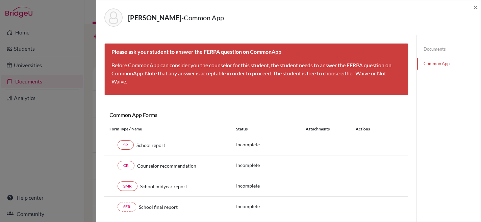
click at [70, 94] on div "Xia, Fei - Common App × × Please ask your student to answer the FERPA question …" at bounding box center [240, 111] width 481 height 222
click at [476, 8] on span "×" at bounding box center [475, 7] width 5 height 10
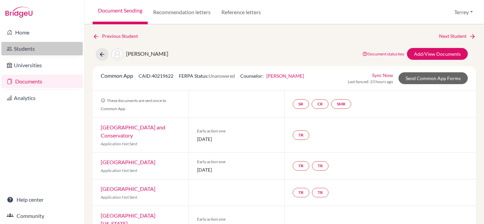
click at [43, 47] on link "Students" at bounding box center [41, 49] width 81 height 14
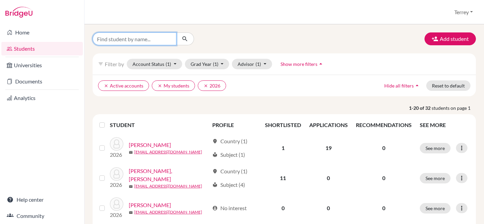
click at [153, 41] on input "Find student by name..." at bounding box center [135, 38] width 84 height 13
type input "cat"
click button "submit" at bounding box center [185, 38] width 18 height 13
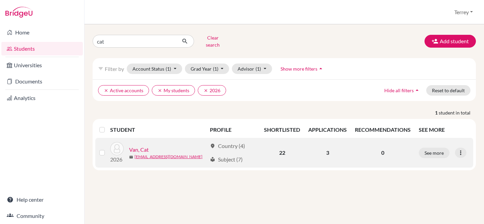
click at [144, 146] on link "Van, Cat" at bounding box center [139, 150] width 20 height 8
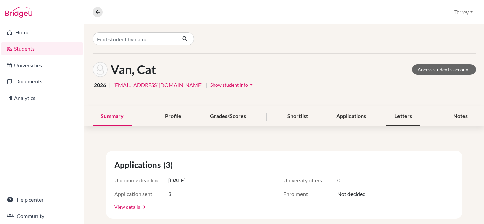
click at [395, 117] on div "Letters" at bounding box center [403, 116] width 34 height 20
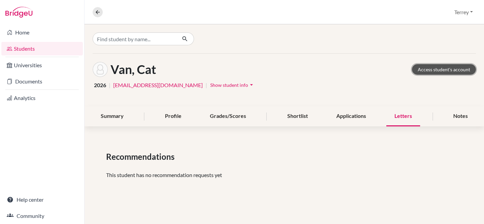
click at [429, 70] on link "Access student's account" at bounding box center [444, 69] width 64 height 10
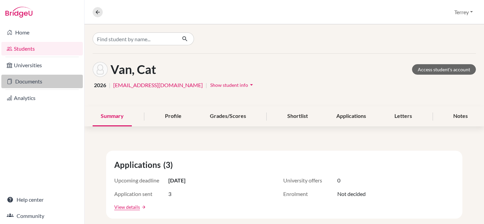
click at [32, 79] on link "Documents" at bounding box center [41, 82] width 81 height 14
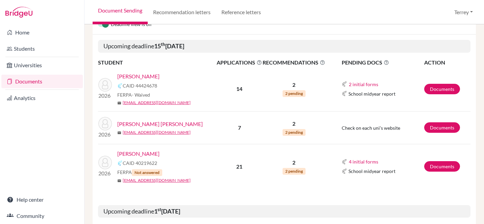
scroll to position [121, 0]
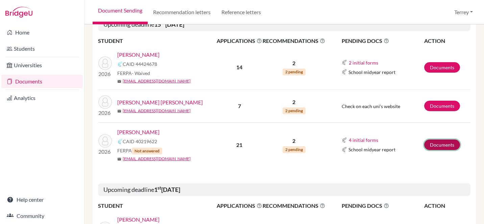
click at [434, 144] on link "Documents" at bounding box center [442, 144] width 36 height 10
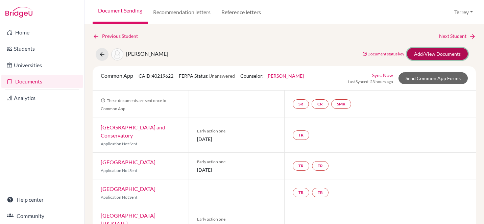
click at [429, 54] on link "Add/View Documents" at bounding box center [437, 54] width 61 height 12
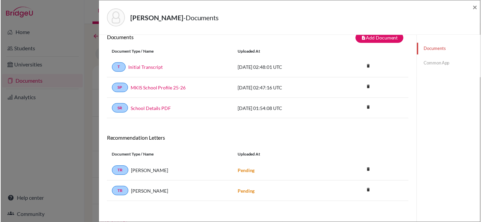
scroll to position [35, 0]
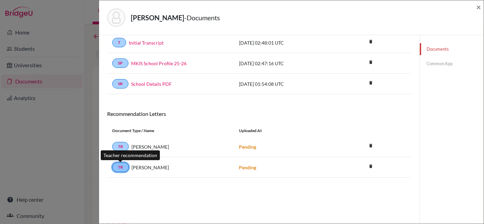
click at [122, 167] on link "TR" at bounding box center [120, 166] width 17 height 9
drag, startPoint x: 437, startPoint y: 83, endPoint x: 456, endPoint y: 29, distance: 57.6
click at [438, 79] on div "Documents Common App" at bounding box center [451, 112] width 64 height 224
click at [477, 5] on span "×" at bounding box center [478, 7] width 5 height 10
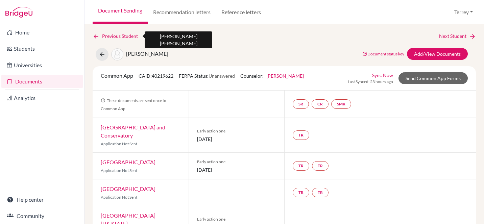
click at [93, 35] on icon at bounding box center [96, 36] width 7 height 7
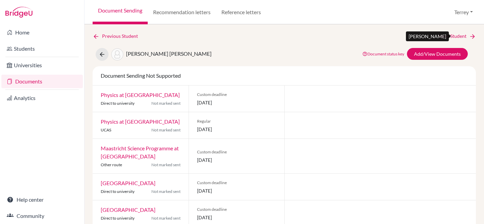
click at [453, 33] on link "Next Student" at bounding box center [457, 35] width 37 height 7
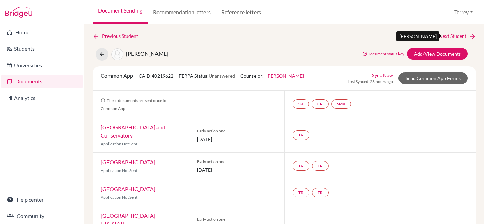
click at [454, 35] on link "Next Student" at bounding box center [457, 35] width 37 height 7
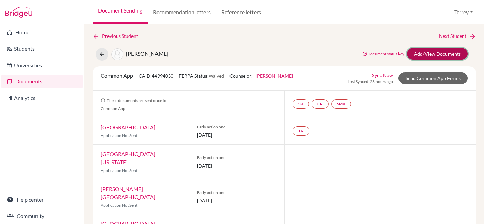
click at [423, 52] on link "Add/View Documents" at bounding box center [437, 54] width 61 height 12
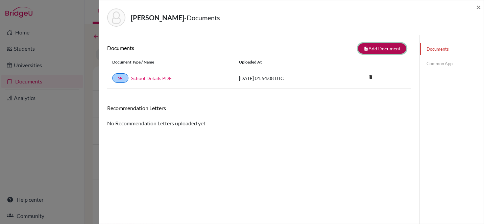
click at [375, 48] on button "note_add Add Document" at bounding box center [382, 48] width 48 height 10
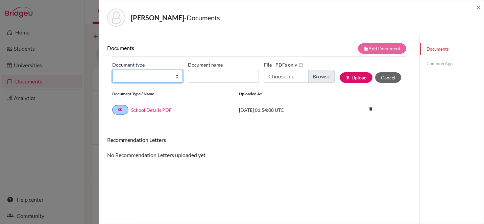
click at [176, 73] on select "Change explanation for Common App reports Counselor recommendation Internationa…" at bounding box center [147, 76] width 71 height 13
select select "1"
click at [112, 70] on select "Change explanation for Common App reports Counselor recommendation Internationa…" at bounding box center [147, 76] width 71 height 13
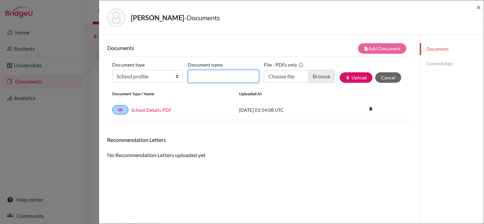
click at [237, 77] on input "Document name" at bounding box center [223, 76] width 71 height 13
type input "MKIS School Profile 25-26"
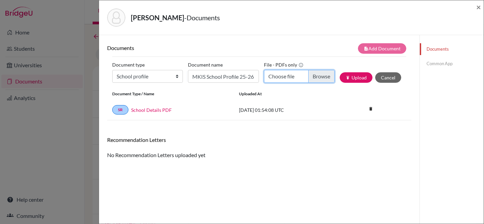
click at [318, 75] on input "Choose file" at bounding box center [299, 76] width 71 height 13
type input "C:\fakepath\M'KIS High School Profile 2025-2026.pdf"
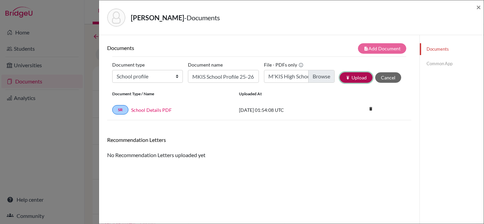
click at [355, 76] on button "publish Upload" at bounding box center [355, 77] width 33 height 10
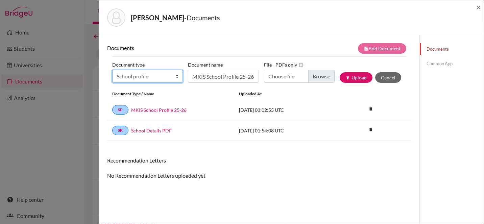
click at [172, 77] on select "Change explanation for Common App reports Counselor recommendation Internationa…" at bounding box center [147, 76] width 71 height 13
select select "2"
click at [112, 70] on select "Change explanation for Common App reports Counselor recommendation Internationa…" at bounding box center [147, 76] width 71 height 13
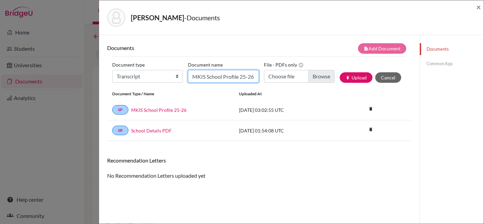
click at [217, 81] on input "MKIS School Profile 25-26" at bounding box center [223, 76] width 71 height 13
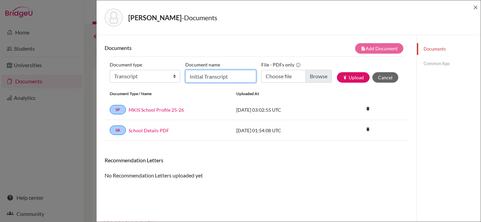
type input "Initial Transcript"
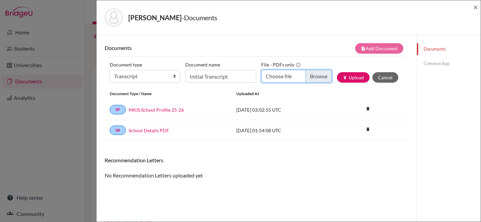
click at [290, 76] on input "Choose file" at bounding box center [296, 76] width 71 height 13
type input "C:\fakepath\Baird, Fiona Kathryn_11038_73302134_09092025_120425_89541670.pdf"
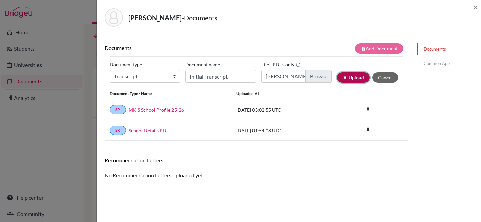
click at [354, 78] on button "publish Upload" at bounding box center [353, 77] width 33 height 10
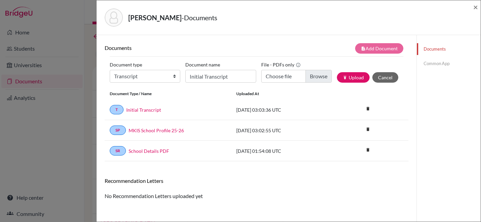
click at [443, 65] on link "Common App" at bounding box center [449, 64] width 64 height 12
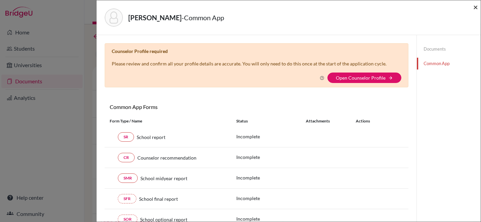
click at [474, 7] on span "×" at bounding box center [475, 7] width 5 height 10
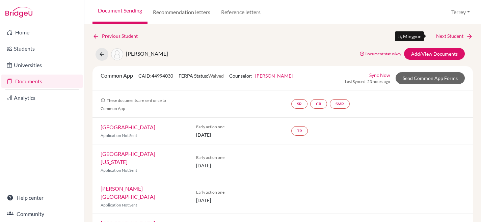
click at [444, 34] on link "Next Student" at bounding box center [454, 35] width 37 height 7
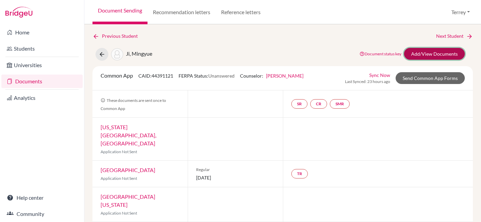
click at [433, 55] on link "Add/View Documents" at bounding box center [434, 54] width 61 height 12
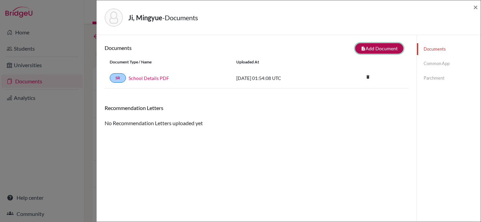
click at [393, 47] on button "note_add Add Document" at bounding box center [379, 48] width 48 height 10
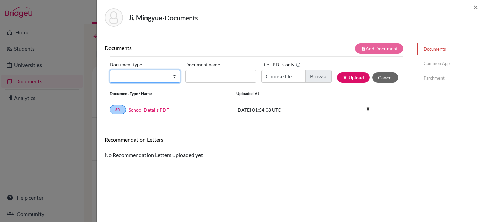
click at [174, 75] on select "Change explanation for Common App reports Counselor recommendation Internationa…" at bounding box center [145, 76] width 71 height 13
select select "1"
click at [110, 70] on select "Change explanation for Common App reports Counselor recommendation Internationa…" at bounding box center [145, 76] width 71 height 13
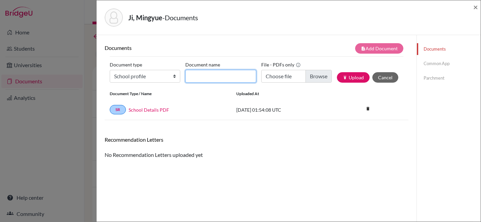
click at [238, 77] on input "Document name" at bounding box center [220, 76] width 71 height 13
type input "MKIS School Profile 25-26"
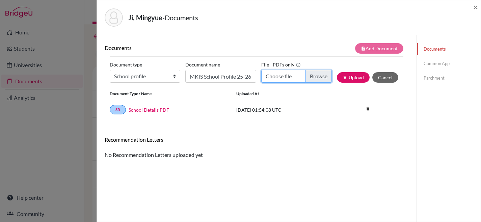
click at [317, 76] on input "Choose file" at bounding box center [296, 76] width 71 height 13
type input "C:\fakepath\M'KIS High School Profile 2025-2026.pdf"
click at [349, 81] on button "publish Upload" at bounding box center [353, 77] width 33 height 10
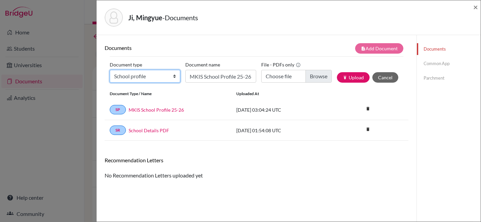
click at [171, 75] on select "Change explanation for Common App reports Counselor recommendation Internationa…" at bounding box center [145, 76] width 71 height 13
select select "5"
click at [110, 70] on select "Change explanation for Common App reports Counselor recommendation Internationa…" at bounding box center [145, 76] width 71 height 13
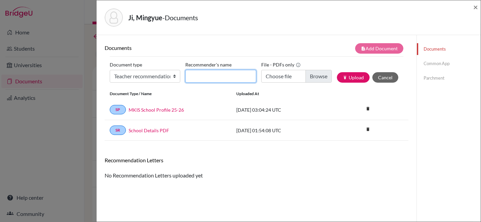
click at [223, 80] on input "Recommender's name" at bounding box center [220, 76] width 71 height 13
click at [195, 78] on input "Intital Transcript" at bounding box center [220, 76] width 71 height 13
type input "Initial Transcript"
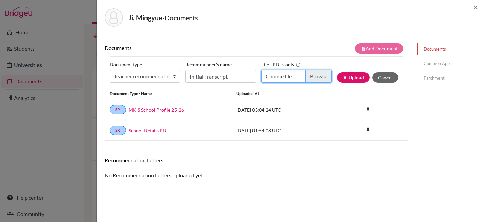
click at [310, 78] on input "Choose file" at bounding box center [296, 76] width 71 height 13
type input "C:\fakepath\Choi, Mingi HS Transcript.pdf"
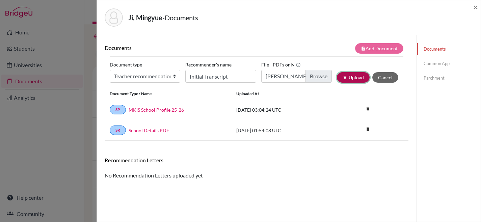
click at [352, 75] on button "publish Upload" at bounding box center [353, 77] width 33 height 10
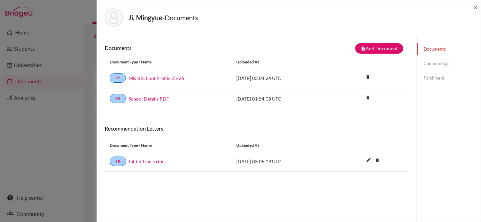
click at [105, 161] on div "Documents note_add Add Document Document type Change explanation for Common App…" at bounding box center [257, 146] width 320 height 222
click at [437, 75] on link "Parchment" at bounding box center [449, 78] width 64 height 12
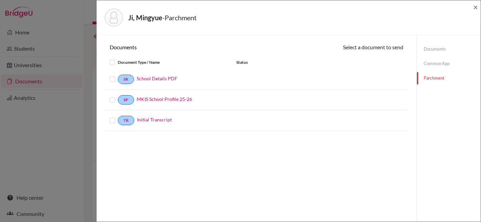
click at [118, 58] on label at bounding box center [118, 58] width 0 height 0
click at [0, 0] on input "checkbox" at bounding box center [0, 0] width 0 height 0
click at [386, 50] on button "Continue" at bounding box center [384, 48] width 37 height 10
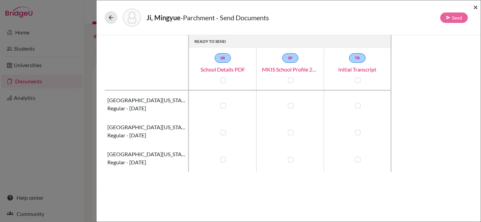
click at [476, 5] on span "×" at bounding box center [475, 7] width 5 height 10
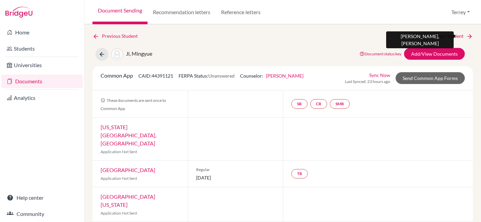
click at [446, 33] on link "Next Student" at bounding box center [454, 35] width 37 height 7
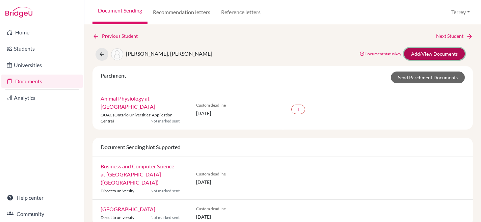
click at [441, 53] on link "Add/View Documents" at bounding box center [434, 54] width 61 height 12
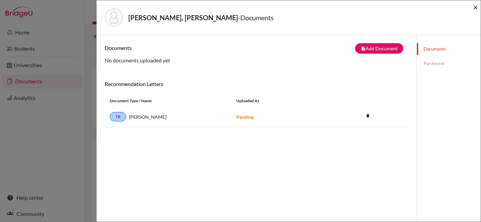
click at [476, 8] on span "×" at bounding box center [475, 7] width 5 height 10
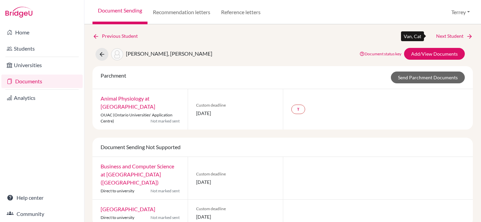
click at [453, 35] on link "Next Student" at bounding box center [454, 35] width 37 height 7
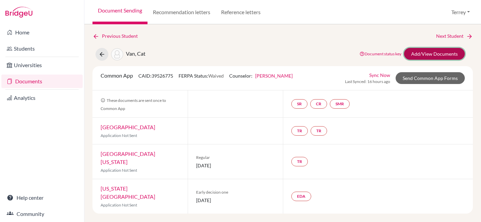
click at [425, 53] on link "Add/View Documents" at bounding box center [434, 54] width 61 height 12
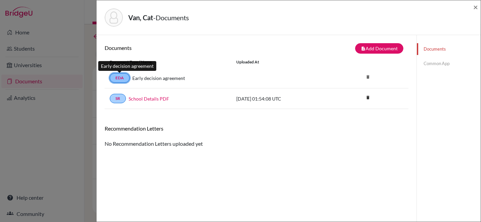
click at [120, 79] on link "EDA" at bounding box center [120, 77] width 20 height 9
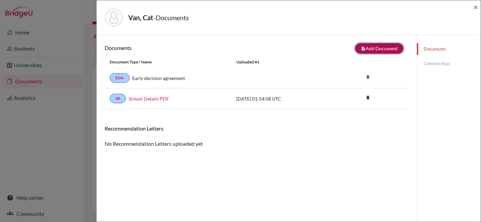
click at [380, 47] on button "note_add Add Document" at bounding box center [379, 48] width 48 height 10
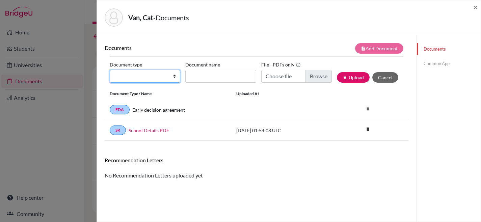
click at [174, 77] on select "Change explanation for Common App reports Counselor recommendation Internationa…" at bounding box center [145, 76] width 71 height 13
select select "1"
click at [110, 70] on select "Change explanation for Common App reports Counselor recommendation Internationa…" at bounding box center [145, 76] width 71 height 13
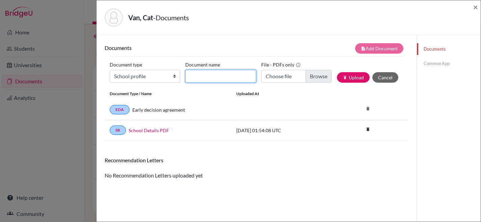
click at [223, 77] on input "Document name" at bounding box center [220, 76] width 71 height 13
type input "MKIS School Profile 25-26"
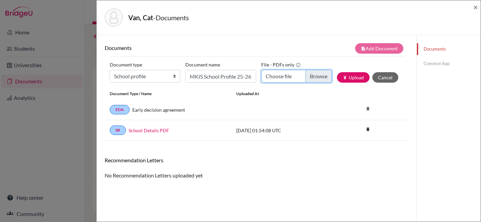
click at [286, 79] on input "Choose file" at bounding box center [296, 76] width 71 height 13
type input "C:\fakepath\M'KIS High School Profile 2025-2026.pdf"
click at [354, 79] on button "publish Upload" at bounding box center [353, 77] width 33 height 10
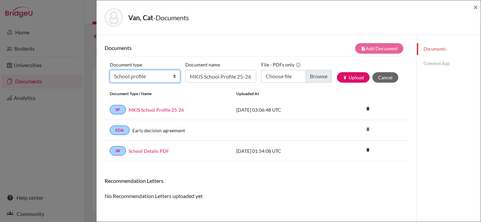
click at [174, 75] on select "Change explanation for Common App reports Counselor recommendation Internationa…" at bounding box center [145, 76] width 71 height 13
select select "2"
click at [110, 70] on select "Change explanation for Common App reports Counselor recommendation Internationa…" at bounding box center [145, 76] width 71 height 13
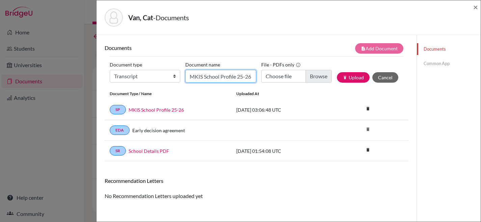
click at [238, 77] on input "MKIS School Profile 25-26" at bounding box center [220, 76] width 71 height 13
click at [239, 78] on input "MKIS School Profile 25-26" at bounding box center [220, 76] width 71 height 13
click at [193, 79] on input "Inital Transcript" at bounding box center [220, 76] width 71 height 13
type input "Initial Transcript"
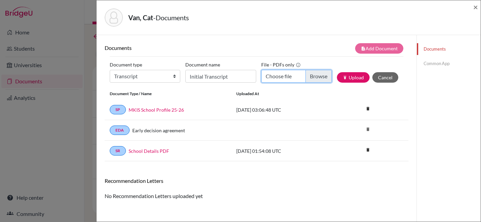
click at [312, 78] on input "Choose file" at bounding box center [296, 76] width 71 height 13
type input "C:\fakepath\HS Transcript - Thien Cat Van.pdf"
click at [351, 78] on button "publish Upload" at bounding box center [353, 77] width 33 height 10
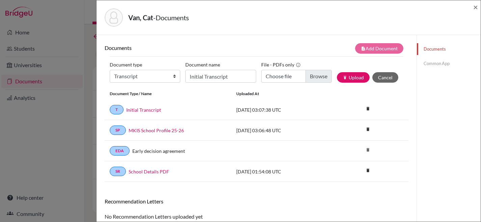
click at [436, 61] on link "Common App" at bounding box center [449, 64] width 64 height 12
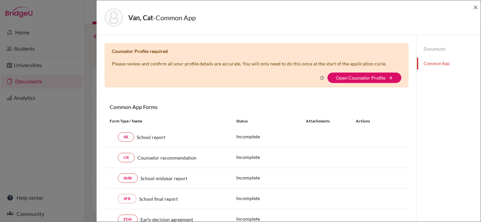
click at [433, 50] on link "Documents" at bounding box center [449, 49] width 64 height 12
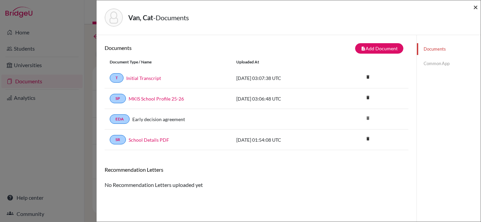
click at [474, 8] on span "×" at bounding box center [475, 7] width 5 height 10
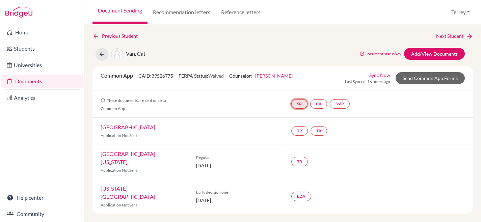
click at [297, 104] on link "SR" at bounding box center [299, 103] width 16 height 9
click at [298, 85] on link "School report" at bounding box center [299, 84] width 29 height 6
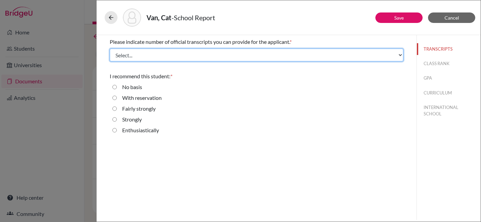
click at [140, 57] on select "Select... 1 2 3 4" at bounding box center [257, 55] width 294 height 13
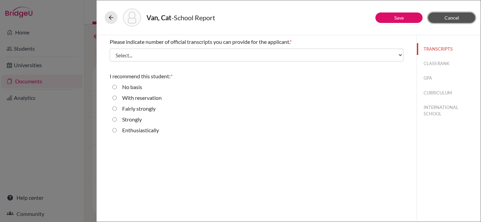
click at [451, 17] on span "Cancel" at bounding box center [452, 18] width 15 height 6
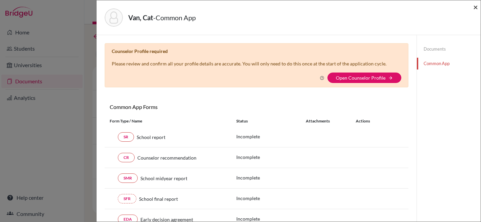
click at [476, 6] on span "×" at bounding box center [475, 7] width 5 height 10
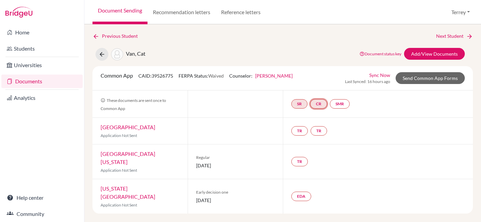
click at [321, 104] on link "CR" at bounding box center [318, 103] width 17 height 9
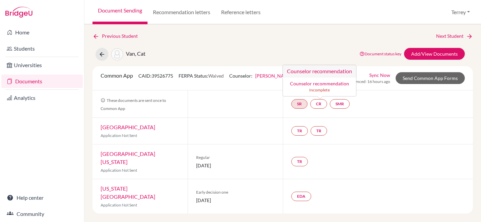
click at [328, 44] on div "Previous Student Next Student Van, Cat Document status key TR Requirement. Docu…" at bounding box center [283, 122] width 381 height 181
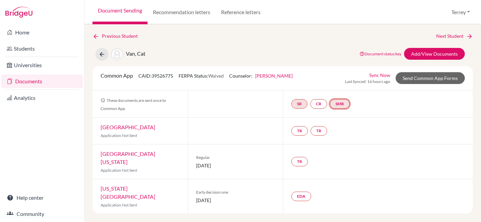
click at [346, 104] on link "SMR" at bounding box center [340, 103] width 20 height 9
click at [283, 49] on div "Van, Cat Document status key TR Requirement. Document not uploaded yet. TR Docu…" at bounding box center [282, 54] width 391 height 13
click at [33, 83] on link "Documents" at bounding box center [41, 82] width 81 height 14
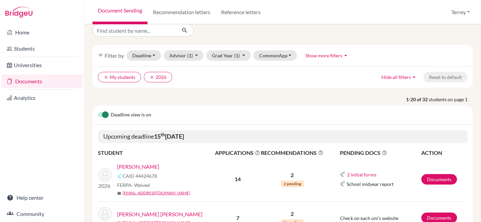
scroll to position [12, 0]
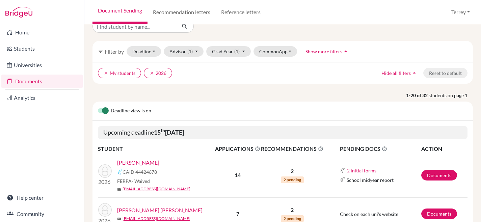
click at [132, 161] on link "Chua, Nick Sen" at bounding box center [138, 163] width 42 height 8
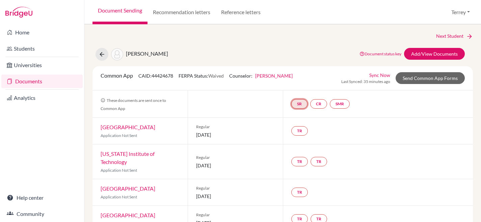
click at [300, 104] on link "SR" at bounding box center [299, 103] width 16 height 9
click at [304, 72] on h3 "School report" at bounding box center [300, 71] width 40 height 12
click at [299, 84] on link "School report" at bounding box center [299, 84] width 29 height 6
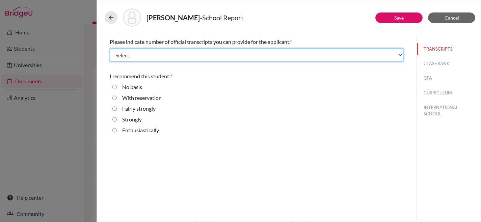
click at [142, 55] on select "Select... 1 2 3 4" at bounding box center [257, 55] width 294 height 13
select select "3"
click at [110, 49] on select "Select... 1 2 3 4" at bounding box center [257, 55] width 294 height 13
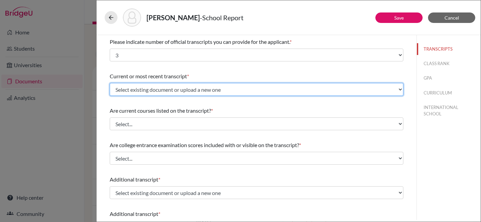
click at [248, 89] on select "Select existing document or upload a new one Initial HS Transcript Upload New F…" at bounding box center [257, 89] width 294 height 13
select select "674585"
click at [110, 83] on select "Select existing document or upload a new one Initial HS Transcript Upload New F…" at bounding box center [257, 89] width 294 height 13
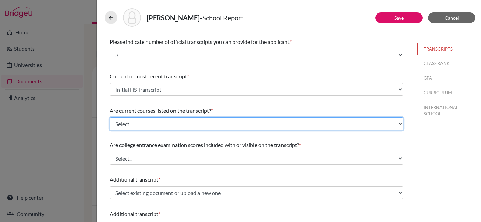
click at [236, 123] on select "Select... Yes No" at bounding box center [257, 124] width 294 height 13
select select "0"
click at [110, 118] on select "Select... Yes No" at bounding box center [257, 124] width 294 height 13
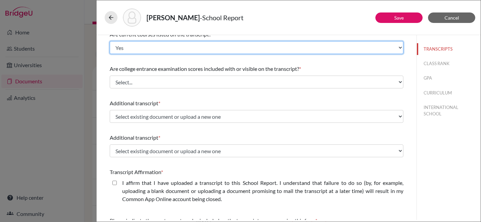
scroll to position [93, 0]
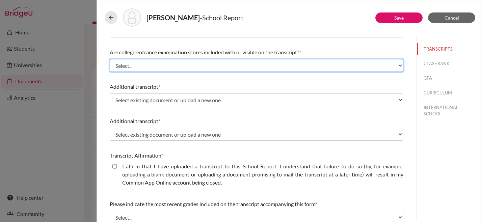
click at [226, 65] on select "Select... Yes No" at bounding box center [257, 65] width 294 height 13
select select "1"
click at [110, 59] on select "Select... Yes No" at bounding box center [257, 65] width 294 height 13
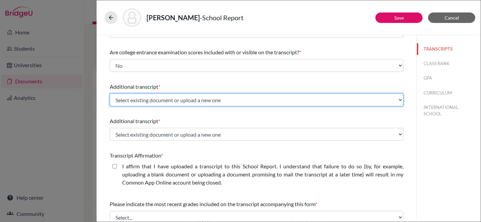
click at [236, 102] on select "Select existing document or upload a new one Initial HS Transcript Upload New F…" at bounding box center [257, 100] width 294 height 13
select select "674585"
click at [110, 94] on select "Select existing document or upload a new one Initial HS Transcript Upload New F…" at bounding box center [257, 100] width 294 height 13
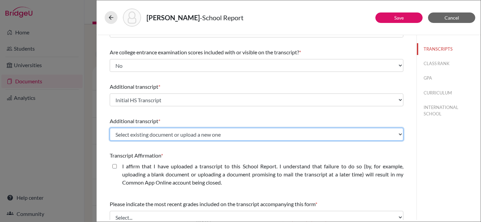
click at [237, 133] on select "Select existing document or upload a new one Initial HS Transcript Upload New F…" at bounding box center [257, 134] width 294 height 13
select select "674585"
click at [110, 128] on select "Select existing document or upload a new one Initial HS Transcript Upload New F…" at bounding box center [257, 134] width 294 height 13
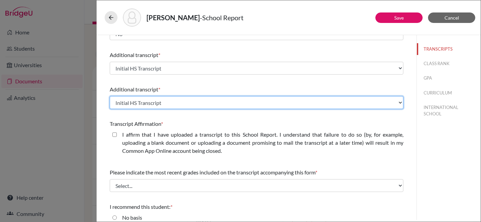
scroll to position [130, 0]
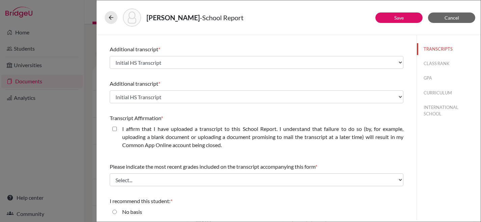
click at [119, 127] on div "I affirm that I have uploaded a transcript to this School Report. I understand …" at bounding box center [260, 138] width 287 height 27
click at [115, 128] on closed\ "I affirm that I have uploaded a transcript to this School Report. I understand …" at bounding box center [114, 129] width 4 height 8
checkbox closed\ "true"
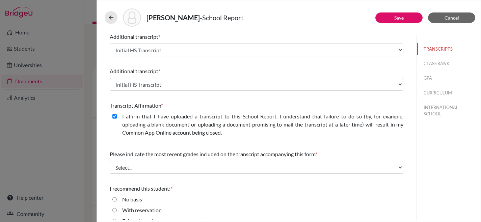
scroll to position [175, 0]
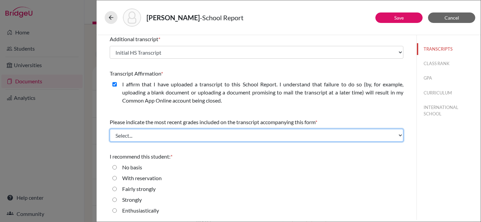
click at [187, 132] on select "Select... Final junior year grades 1st Quarter senior year grades 2nd Quarter/1…" at bounding box center [257, 135] width 294 height 13
select select "0"
click at [110, 129] on select "Select... Final junior year grades 1st Quarter senior year grades 2nd Quarter/1…" at bounding box center [257, 135] width 294 height 13
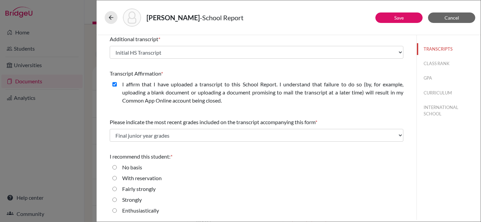
click at [112, 210] on div "Enthusiastically" at bounding box center [257, 212] width 294 height 11
click at [114, 210] on input "Enthusiastically" at bounding box center [114, 211] width 4 height 8
radio input "true"
click at [424, 64] on button "CLASS RANK" at bounding box center [449, 64] width 64 height 12
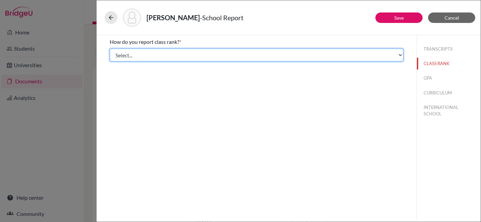
click at [401, 53] on select "Select... Exact Decile Quintile Quartile None" at bounding box center [257, 55] width 294 height 13
select select "5"
click at [110, 49] on select "Select... Exact Decile Quintile Quartile None" at bounding box center [257, 55] width 294 height 13
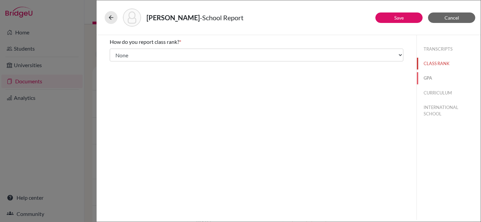
click at [427, 78] on button "GPA" at bounding box center [449, 78] width 64 height 12
click at [113, 52] on input "Yes" at bounding box center [114, 53] width 4 height 8
radio input "true"
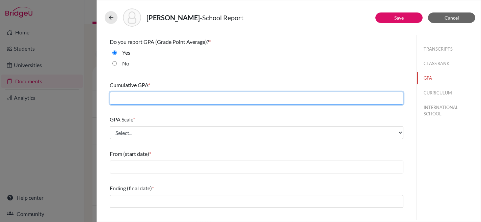
click at [144, 100] on input "text" at bounding box center [257, 98] width 294 height 13
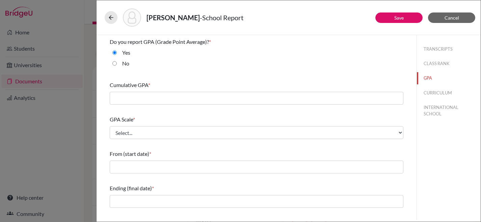
click at [189, 74] on div "Do you report GPA (Grade Point Average)? * Yes No Cumulative GPA * GPA Scale * …" at bounding box center [257, 179] width 294 height 288
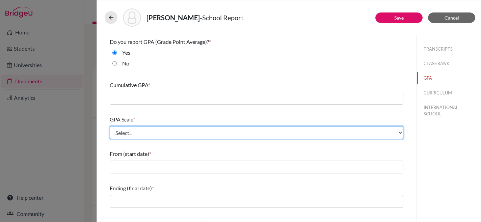
click at [164, 129] on select "Select... 4 5 6 7 8 9 10 11 12 13 14 15 16 17 18 19 20 100" at bounding box center [257, 132] width 294 height 13
click at [174, 136] on select "Select... 4 5 6 7 8 9 10 11 12 13 14 15 16 17 18 19 20 100" at bounding box center [257, 132] width 294 height 13
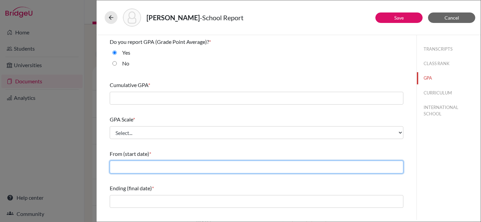
click at [168, 167] on input "text" at bounding box center [257, 167] width 294 height 13
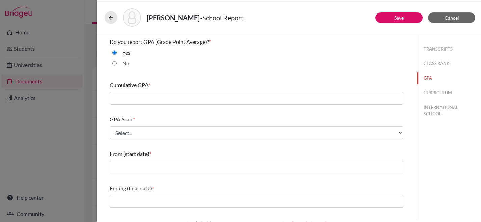
drag, startPoint x: 100, startPoint y: 151, endPoint x: 103, endPoint y: 151, distance: 3.4
click at [101, 151] on div "Do you report GPA (Grade Point Average)? * Yes No Cumulative GPA * GPA Scale * …" at bounding box center [257, 127] width 320 height 185
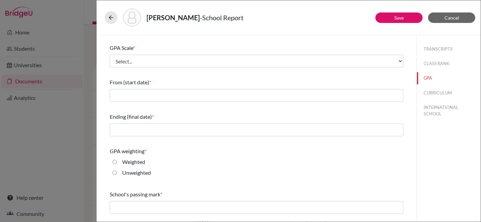
scroll to position [103, 0]
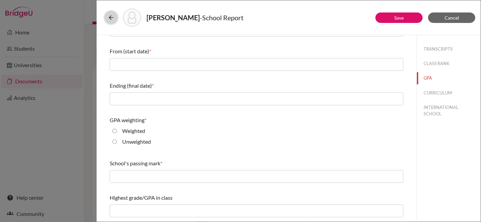
click at [108, 19] on icon at bounding box center [111, 17] width 7 height 7
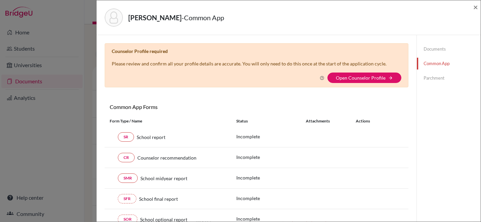
scroll to position [183, 0]
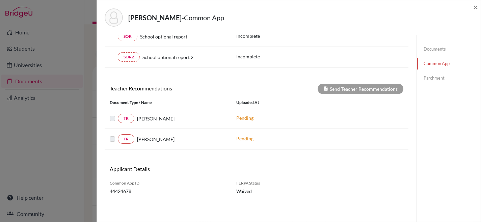
click at [118, 114] on label at bounding box center [118, 114] width 0 height 0
click at [130, 118] on link "TR" at bounding box center [126, 118] width 17 height 9
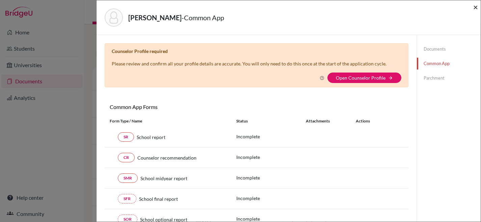
click at [477, 7] on span "×" at bounding box center [475, 7] width 5 height 10
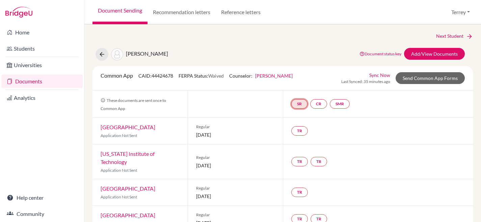
click at [297, 103] on link "SR" at bounding box center [299, 103] width 16 height 9
click at [301, 70] on h3 "School report" at bounding box center [300, 71] width 40 height 12
click at [296, 106] on link "SR" at bounding box center [299, 103] width 16 height 9
click at [295, 72] on h3 "School report" at bounding box center [300, 71] width 40 height 12
click at [296, 103] on link "SR" at bounding box center [299, 103] width 16 height 9
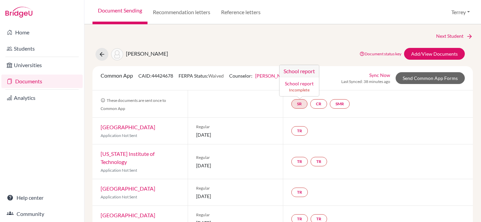
click at [296, 84] on link "School report" at bounding box center [299, 84] width 29 height 6
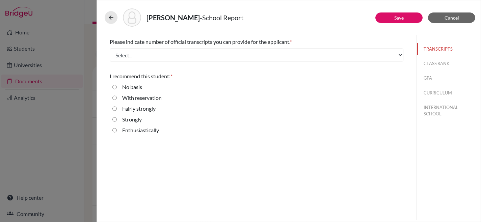
click at [114, 126] on div "Strongly" at bounding box center [257, 120] width 294 height 11
click at [116, 129] on input "Enthusiastically" at bounding box center [114, 130] width 4 height 8
radio input "true"
click at [410, 15] on button "Save" at bounding box center [398, 17] width 47 height 10
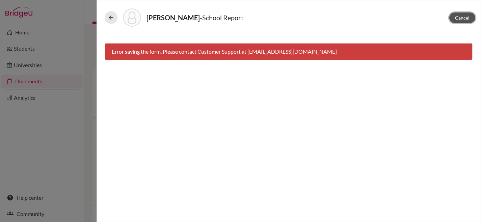
click at [461, 19] on span "Cancel" at bounding box center [462, 18] width 15 height 6
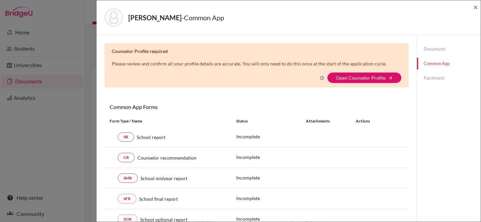
click at [435, 48] on link "Documents" at bounding box center [449, 49] width 64 height 12
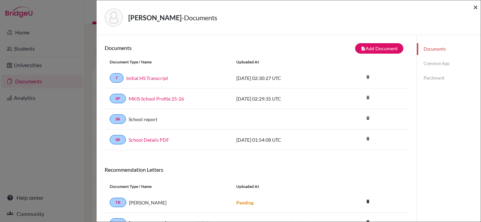
click at [475, 7] on span "×" at bounding box center [475, 7] width 5 height 10
